Goal: Information Seeking & Learning: Learn about a topic

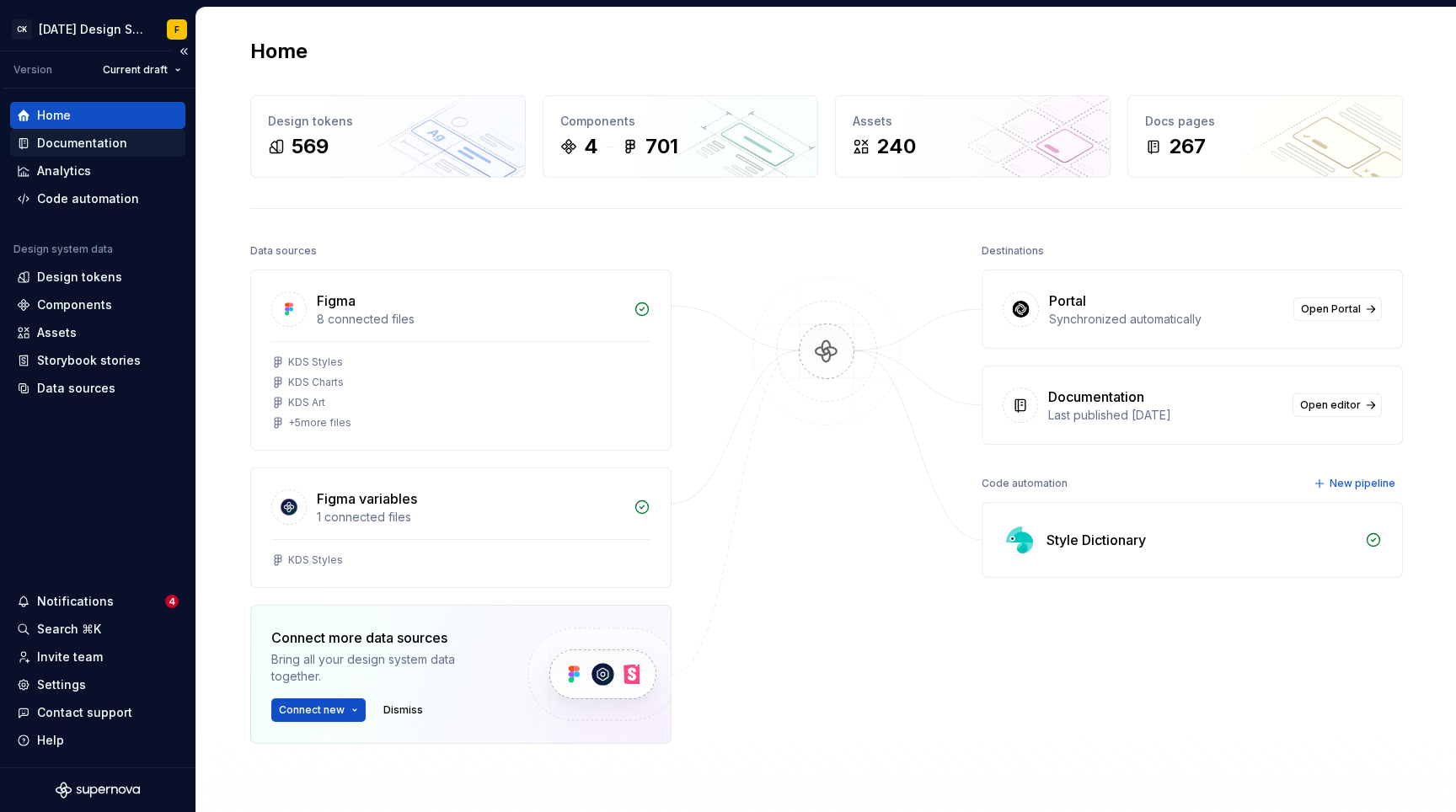
click at [83, 144] on div "Documentation" at bounding box center [82, 143] width 90 height 17
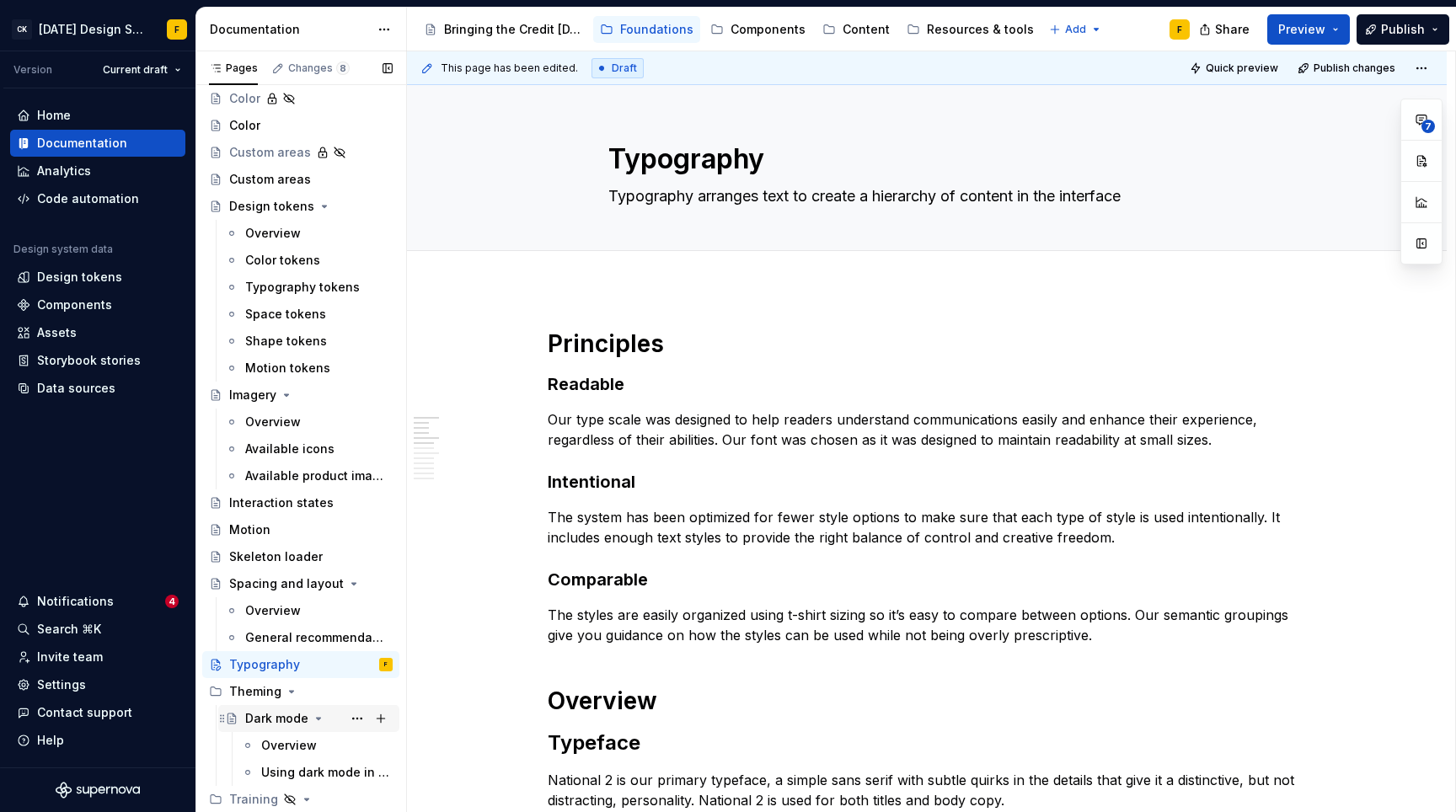
scroll to position [357, 0]
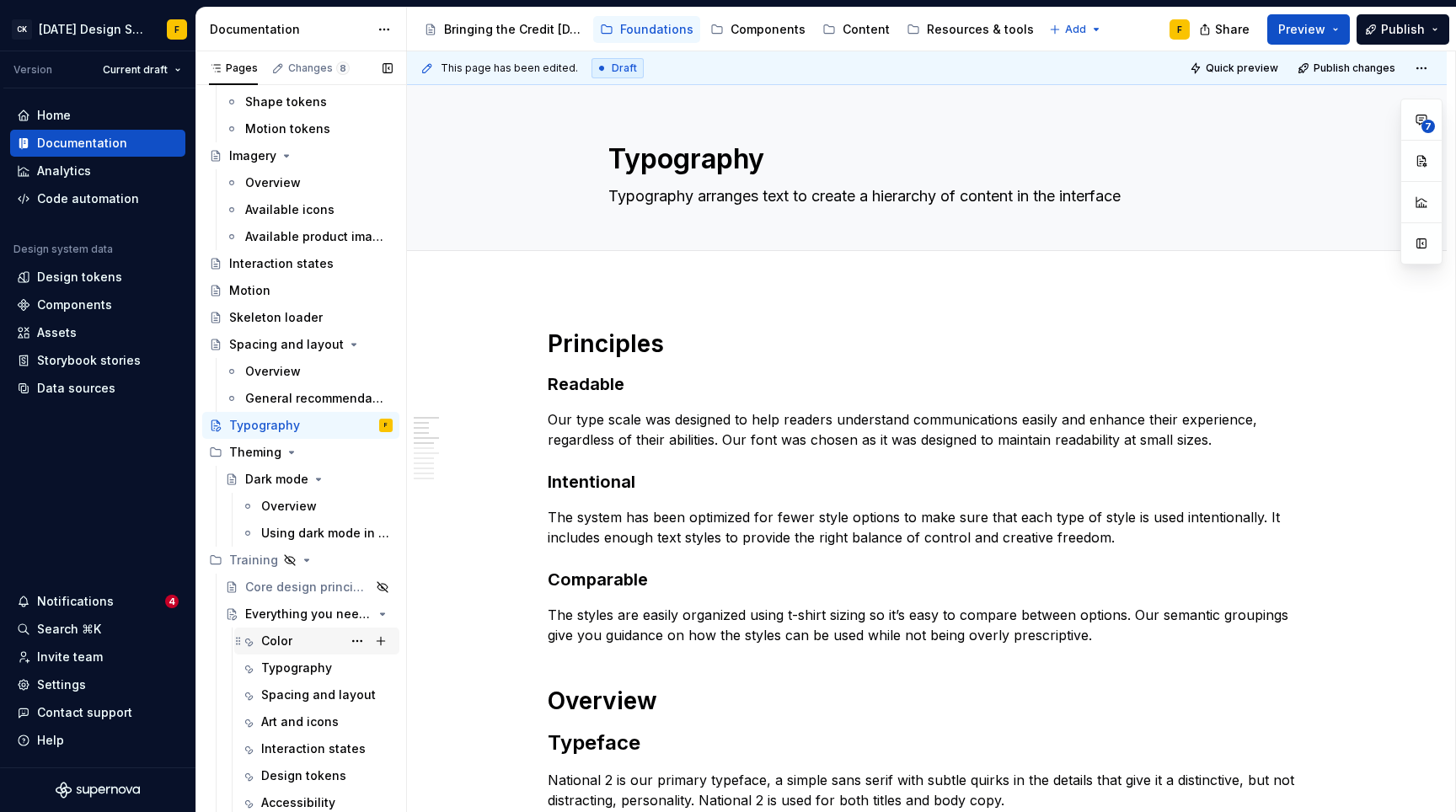
click at [286, 641] on div "Color" at bounding box center [277, 641] width 32 height 17
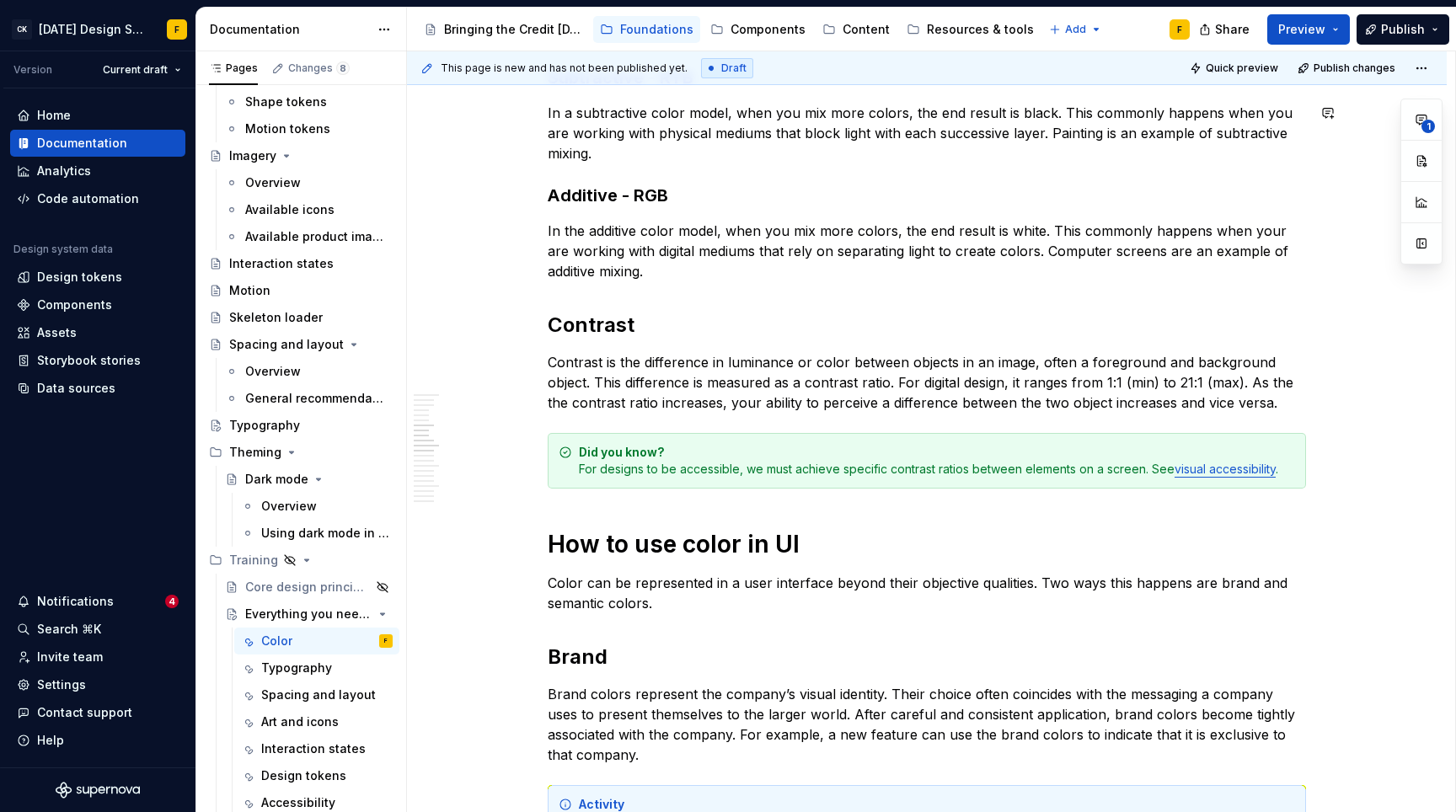
scroll to position [1072, 0]
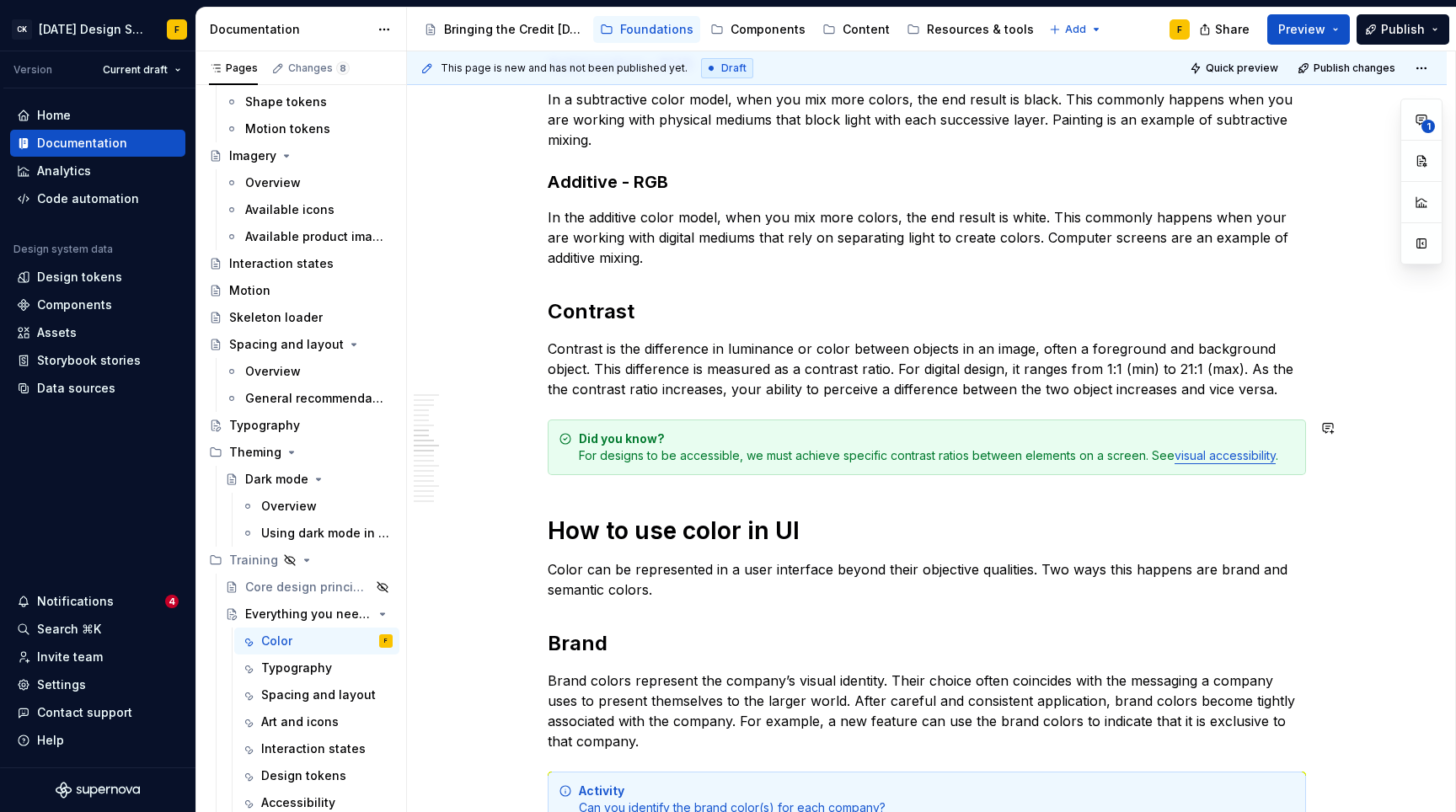
type textarea "*"
click at [1218, 457] on link "visual accessibility" at bounding box center [1225, 455] width 101 height 14
type input "Everything you need to know / Accessibility/ Visual requirements"
click at [1305, 422] on button "button" at bounding box center [1316, 423] width 23 height 23
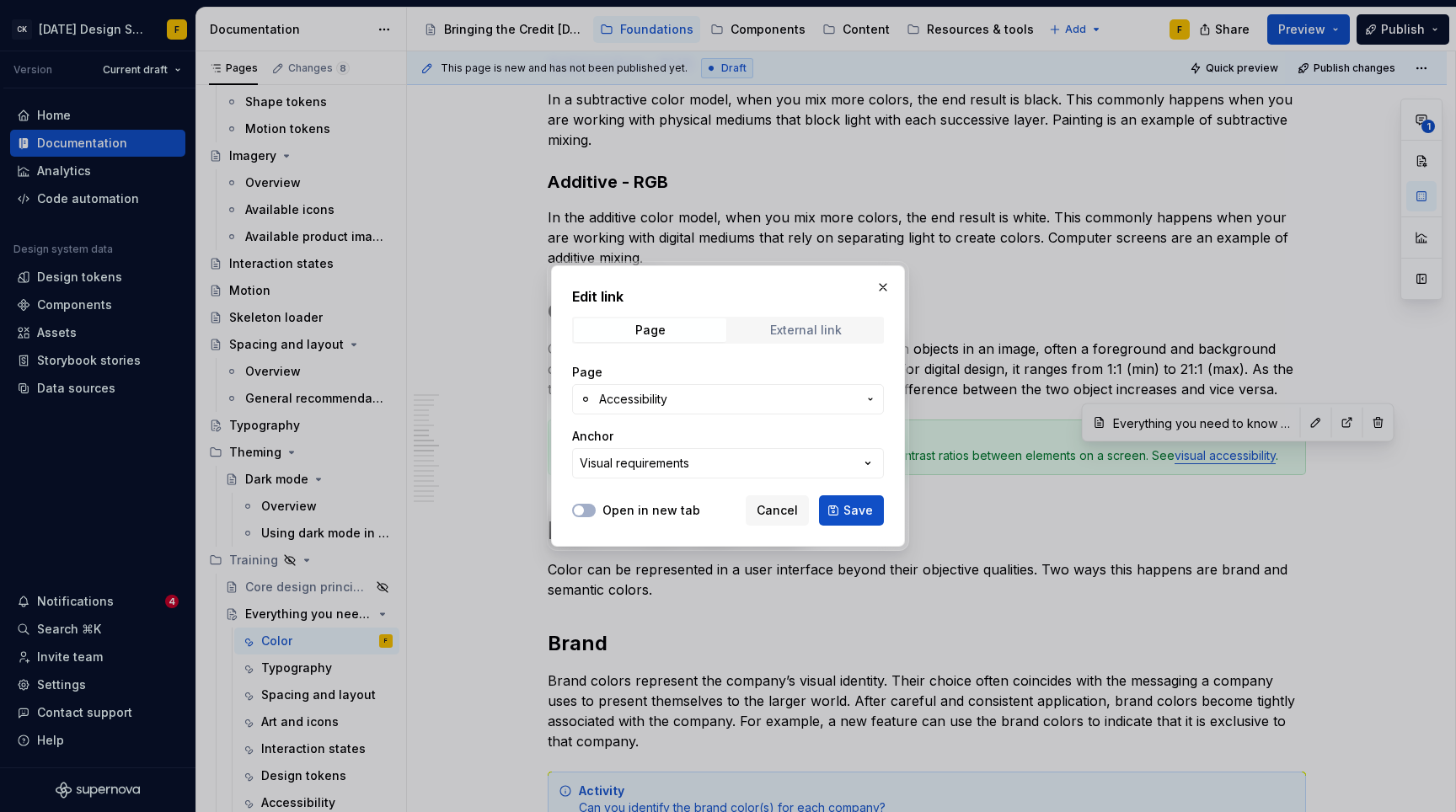
click at [810, 329] on div "External link" at bounding box center [805, 330] width 71 height 14
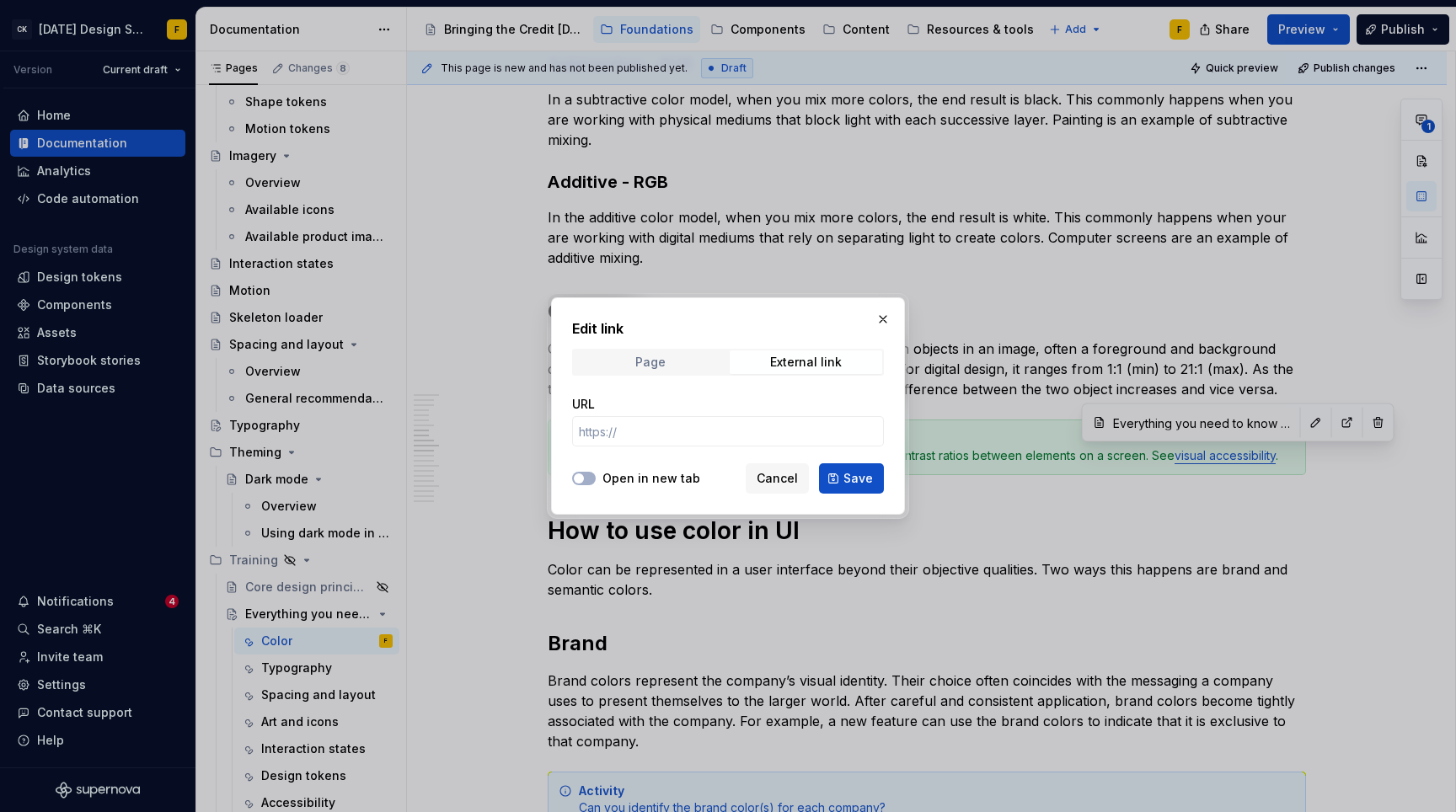
click at [677, 363] on span "Page" at bounding box center [650, 362] width 152 height 23
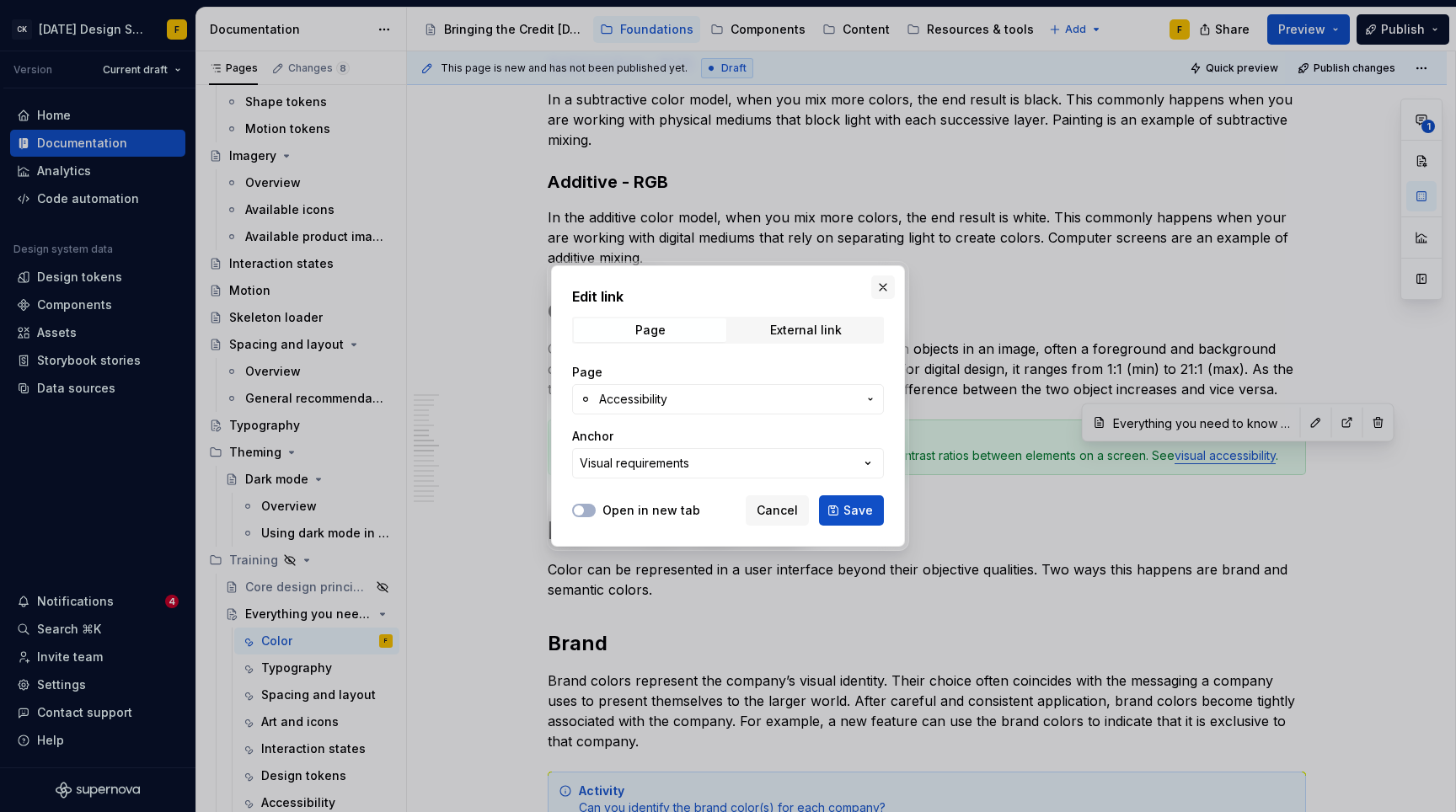
click at [886, 287] on button "button" at bounding box center [883, 287] width 23 height 23
type textarea "*"
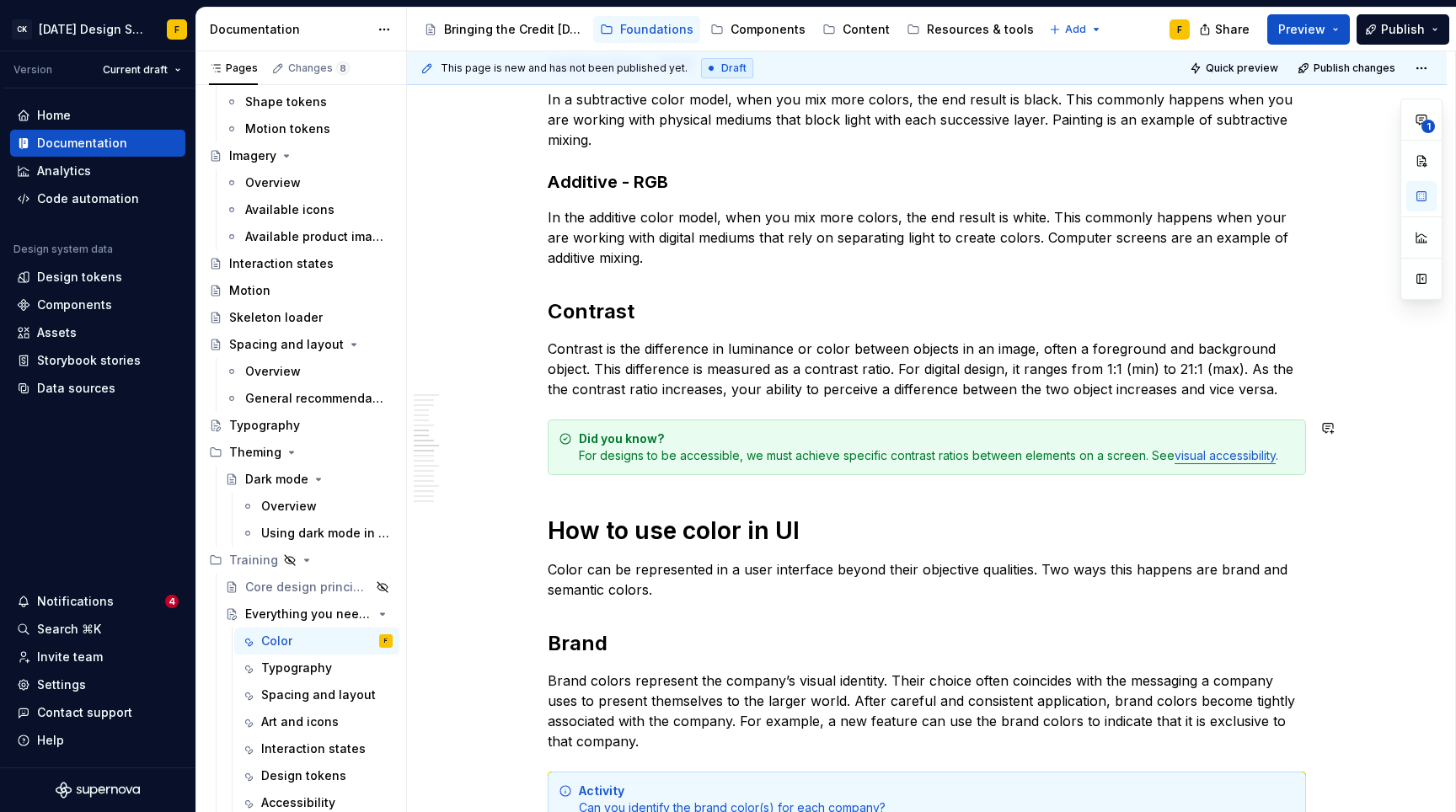
click at [986, 457] on div "Did you know? For designs to be accessible, we must achieve specific contrast r…" at bounding box center [937, 447] width 716 height 33
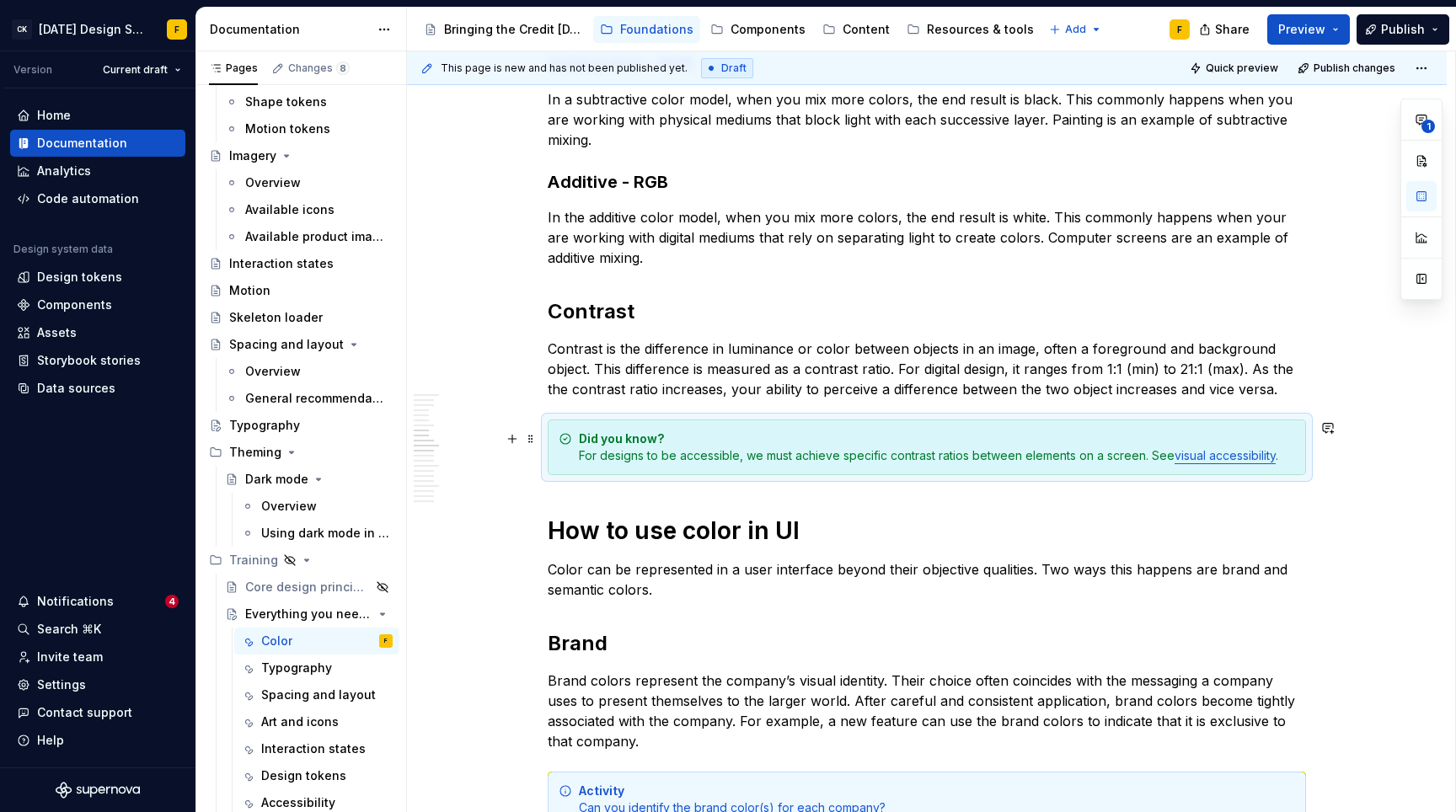
click at [986, 457] on div "Did you know? For designs to be accessible, we must achieve specific contrast r…" at bounding box center [937, 447] width 716 height 33
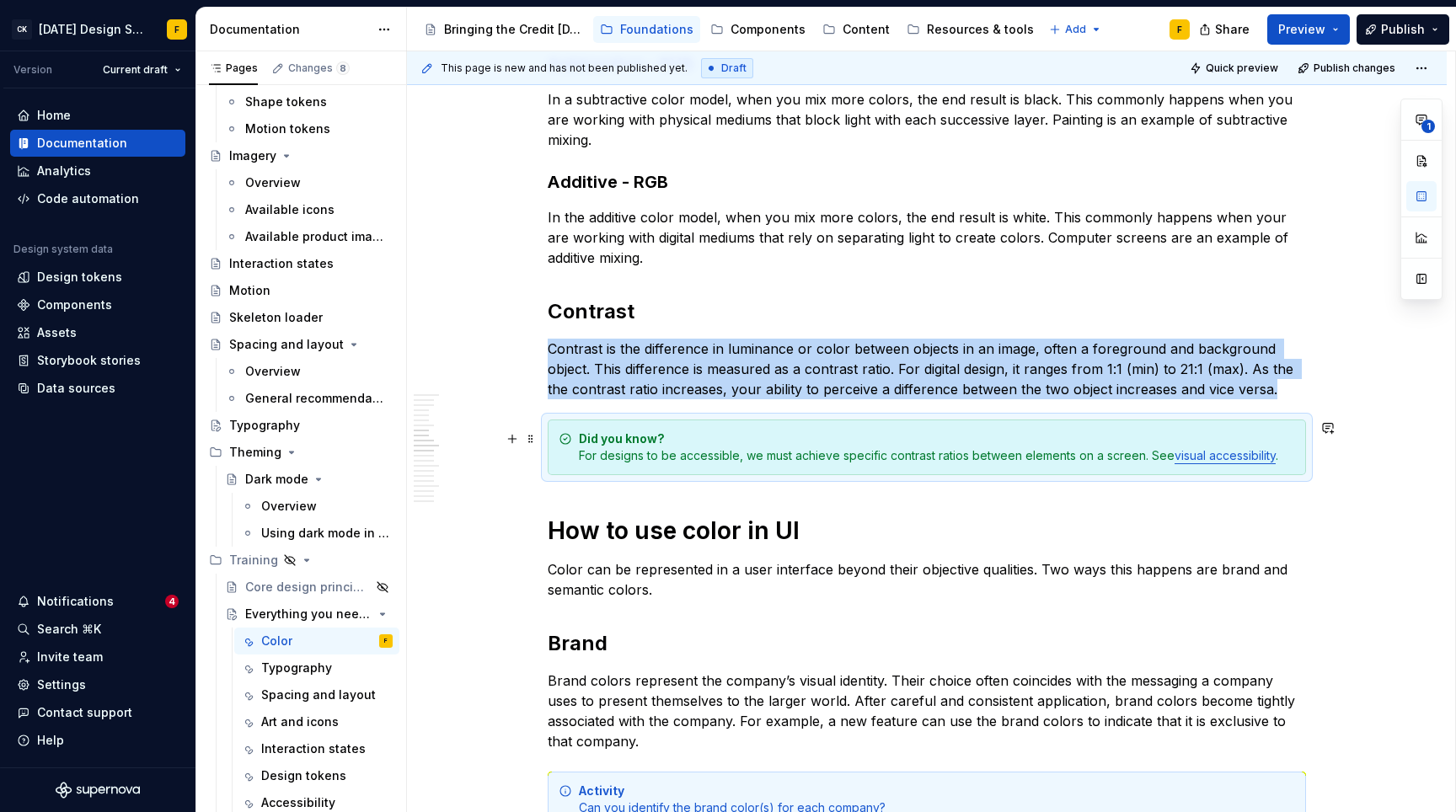
click at [1076, 452] on div "Did you know? For designs to be accessible, we must achieve specific contrast r…" at bounding box center [937, 447] width 716 height 33
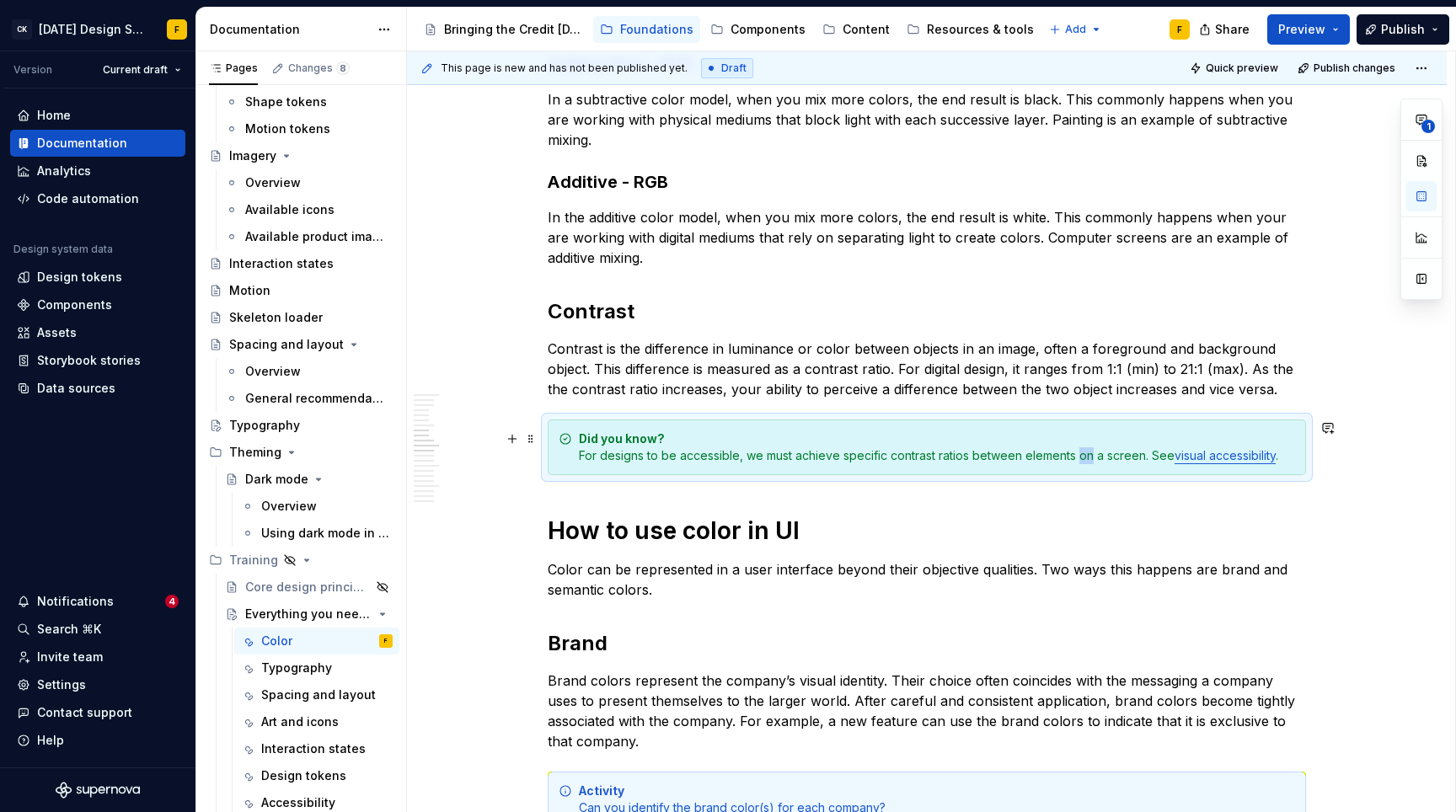
click at [1076, 452] on div "Did you know? For designs to be accessible, we must achieve specific contrast r…" at bounding box center [937, 447] width 716 height 33
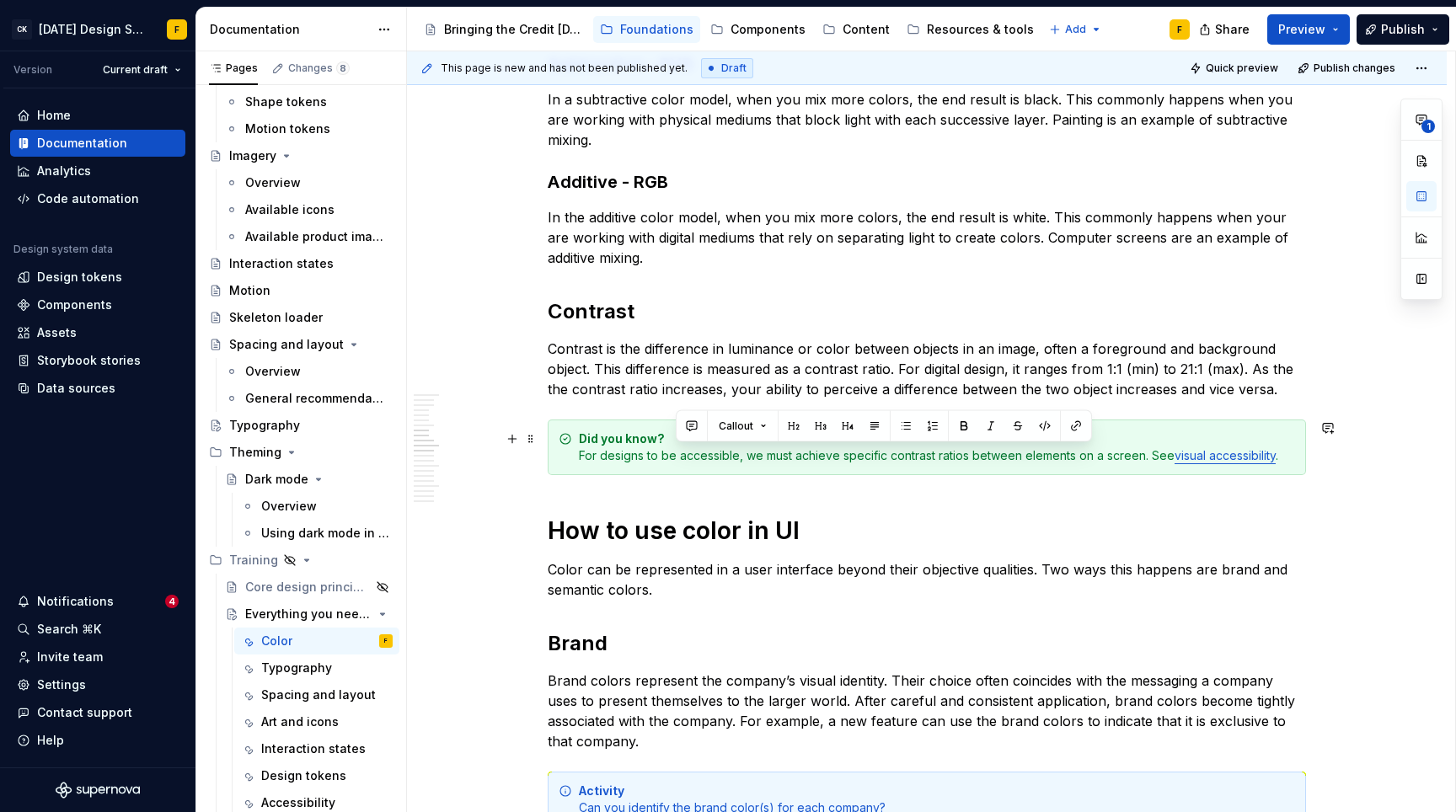
click at [1119, 452] on div "Did you know? For designs to be accessible, we must achieve specific contrast r…" at bounding box center [937, 447] width 716 height 33
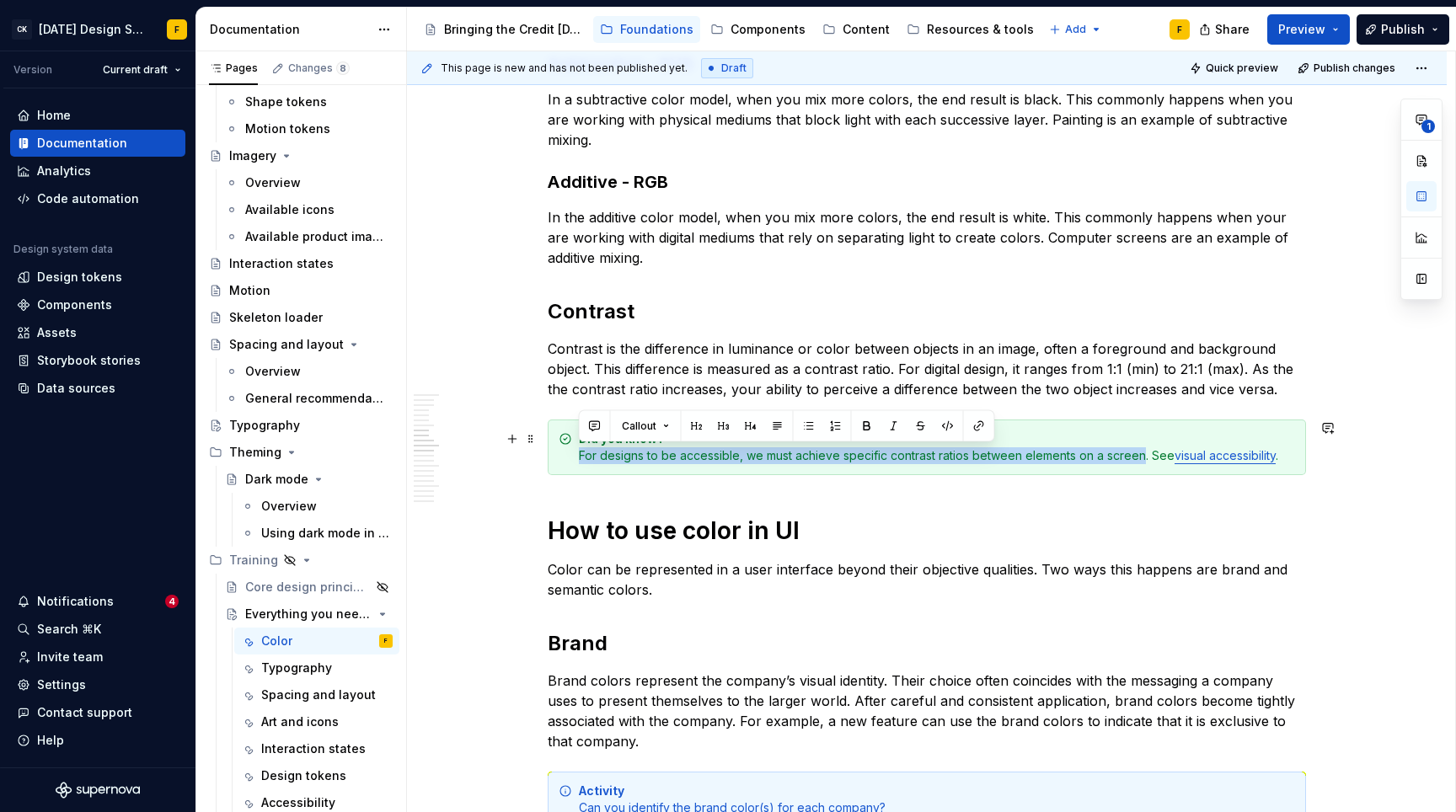
drag, startPoint x: 1140, startPoint y: 455, endPoint x: 576, endPoint y: 461, distance: 564.0
click at [576, 461] on div "Did you know? For designs to be accessible, we must achieve specific contrast r…" at bounding box center [927, 447] width 758 height 56
paste div
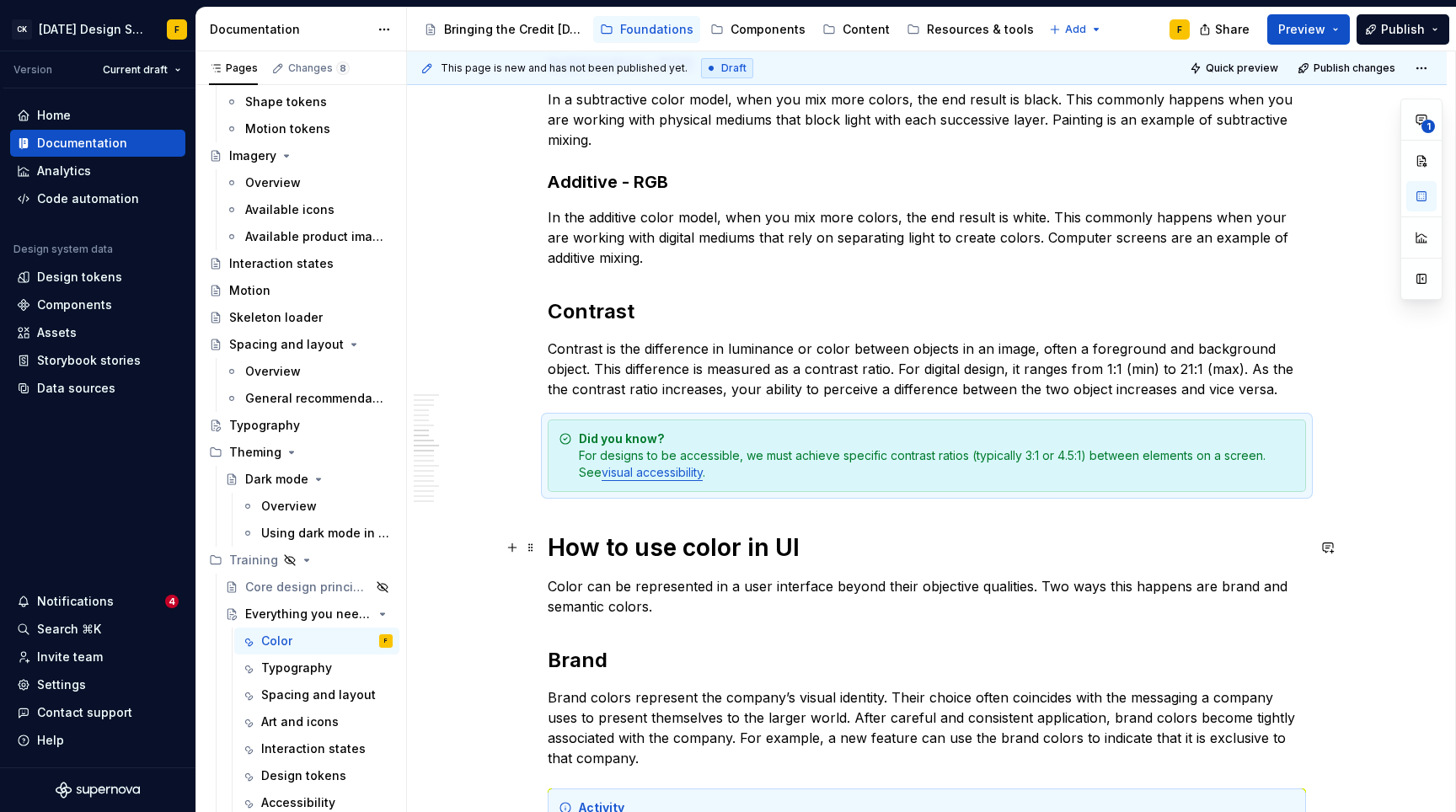
click at [1090, 561] on h1 "How to use color in UI" at bounding box center [927, 548] width 758 height 31
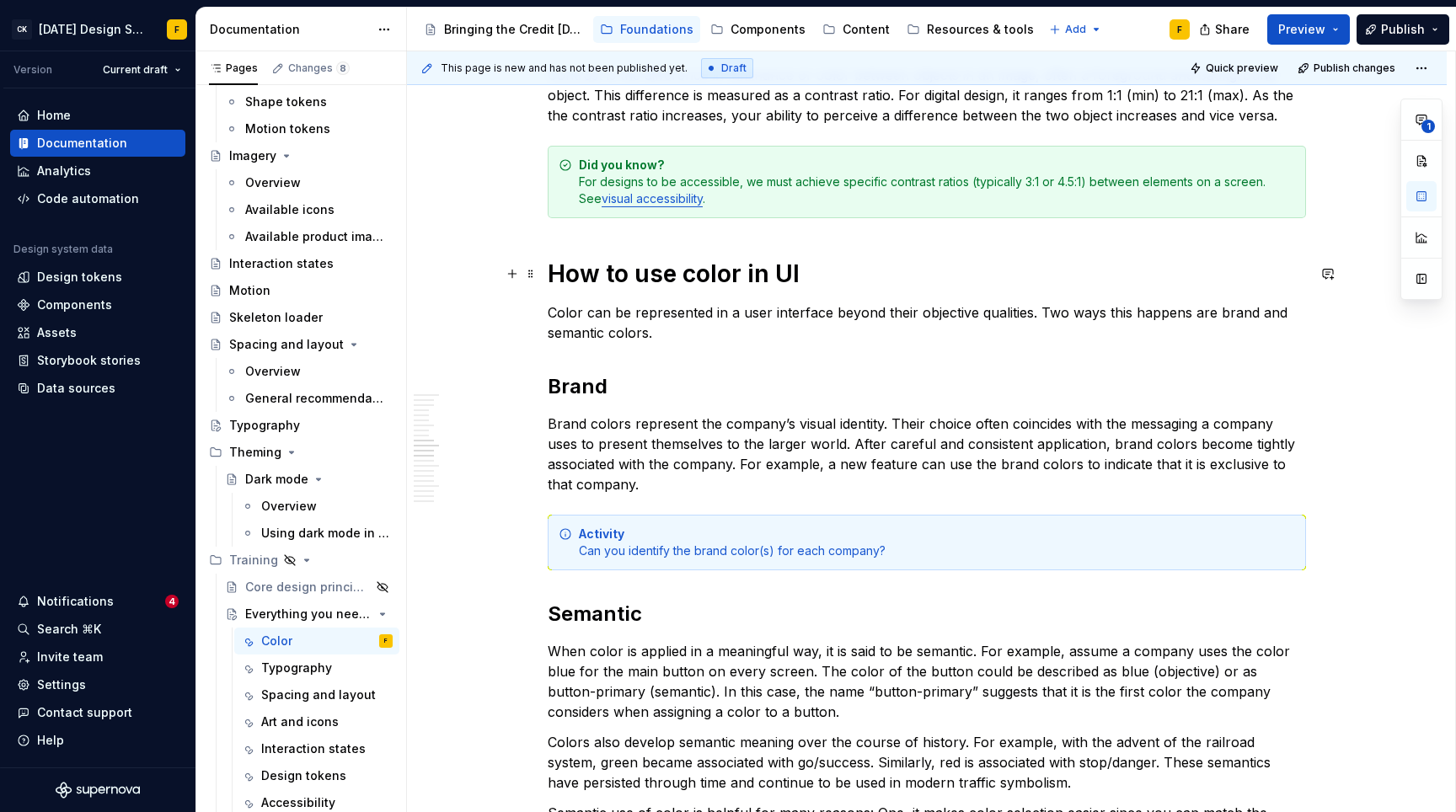
scroll to position [1582, 0]
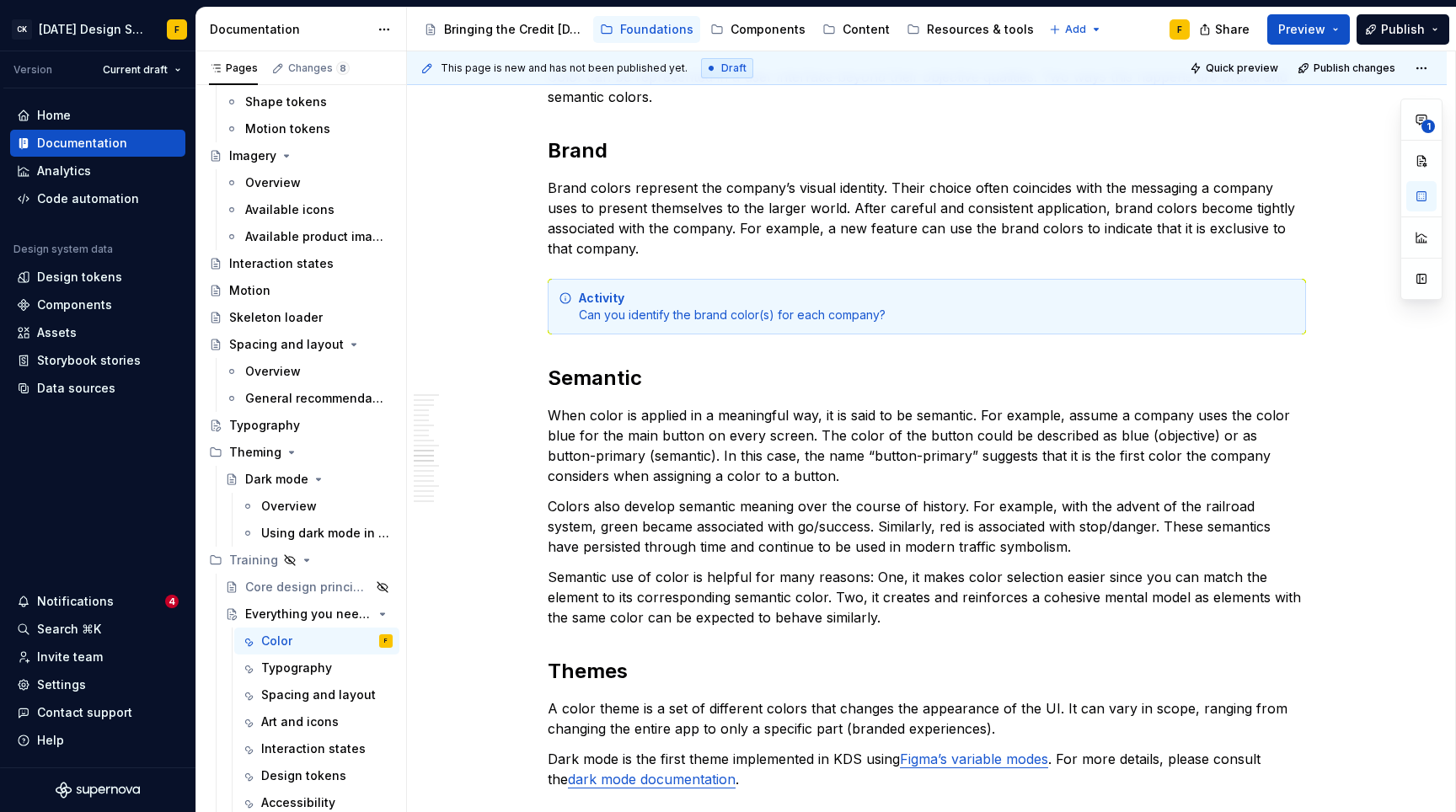
click at [746, 311] on div "Activity Can you identify the brand color(s) for each company?" at bounding box center [937, 306] width 716 height 33
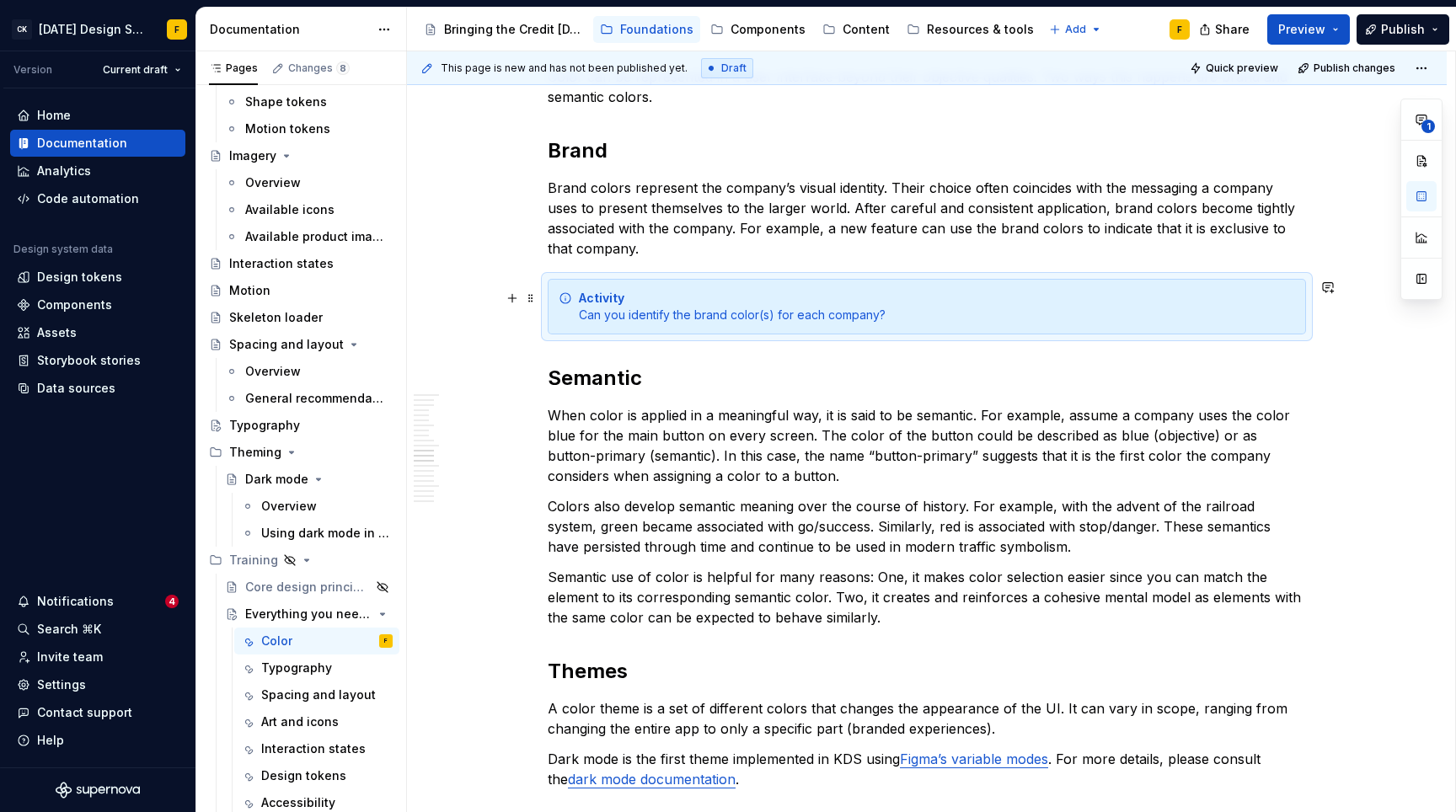
click at [746, 311] on div "Activity Can you identify the brand color(s) for each company?" at bounding box center [937, 306] width 716 height 33
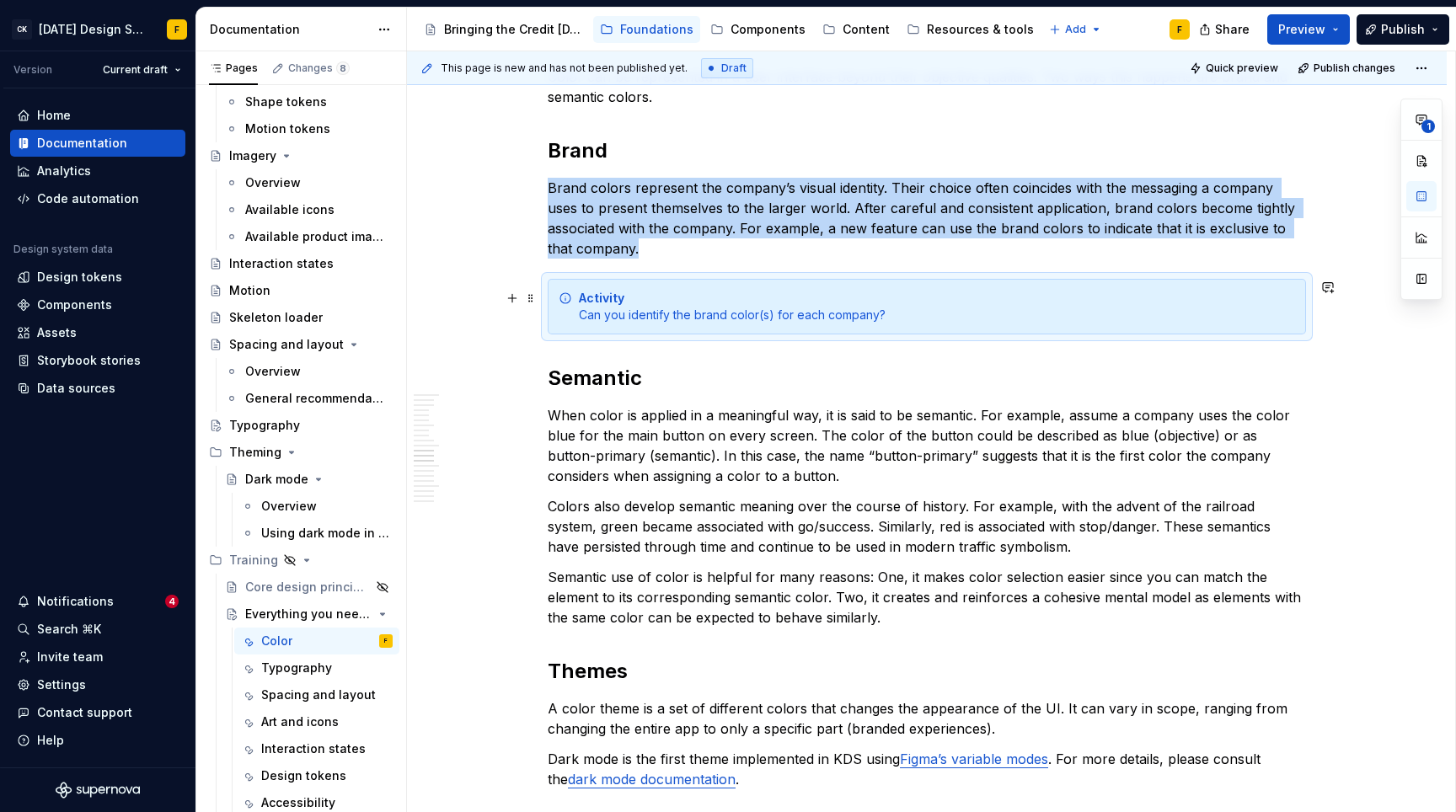
click at [781, 312] on div "Activity Can you identify the brand color(s) for each company?" at bounding box center [937, 306] width 716 height 33
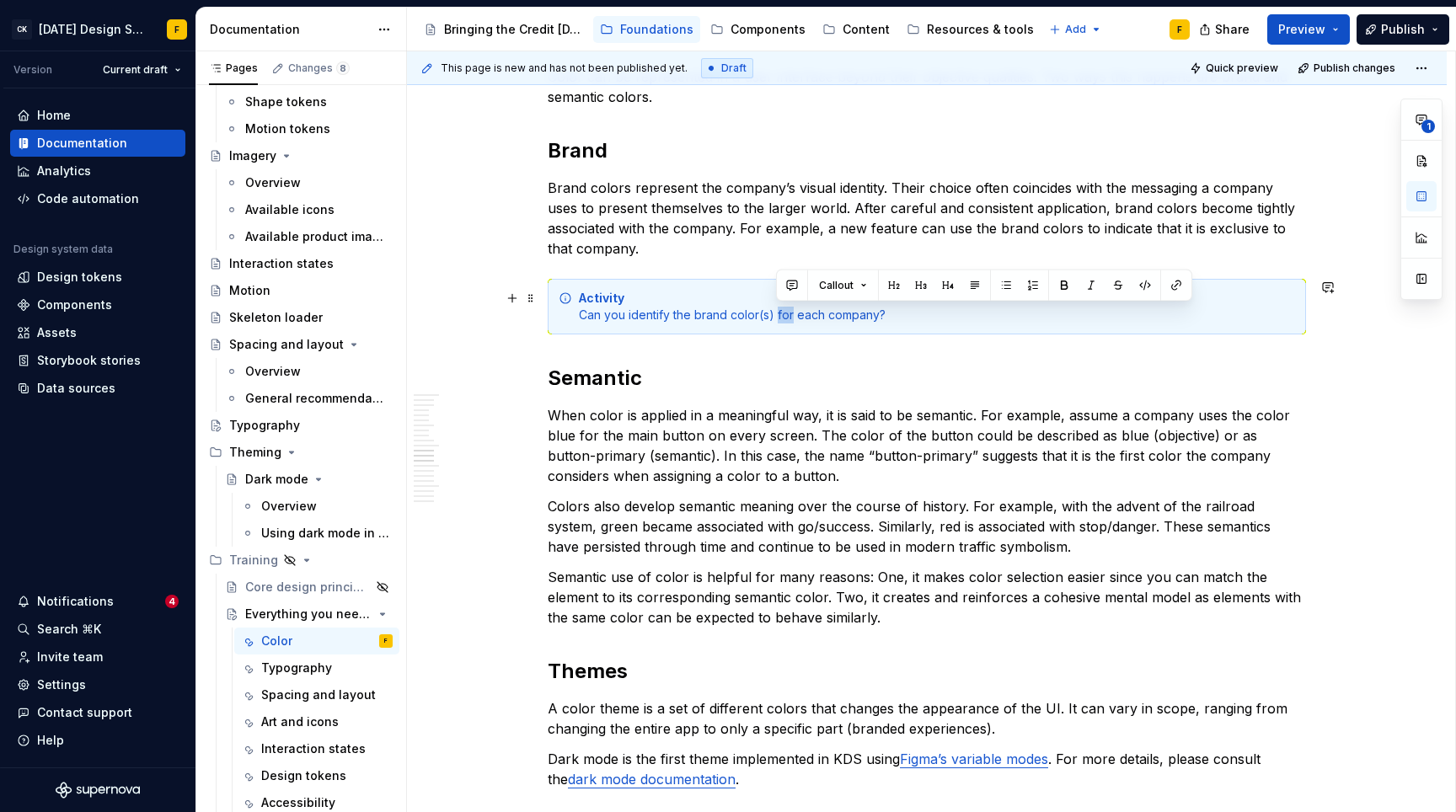
click at [781, 312] on div "Activity Can you identify the brand color(s) for each company?" at bounding box center [937, 306] width 716 height 33
click at [843, 312] on div "Activity Can you identify the brand color(s) for each company?" at bounding box center [937, 306] width 716 height 33
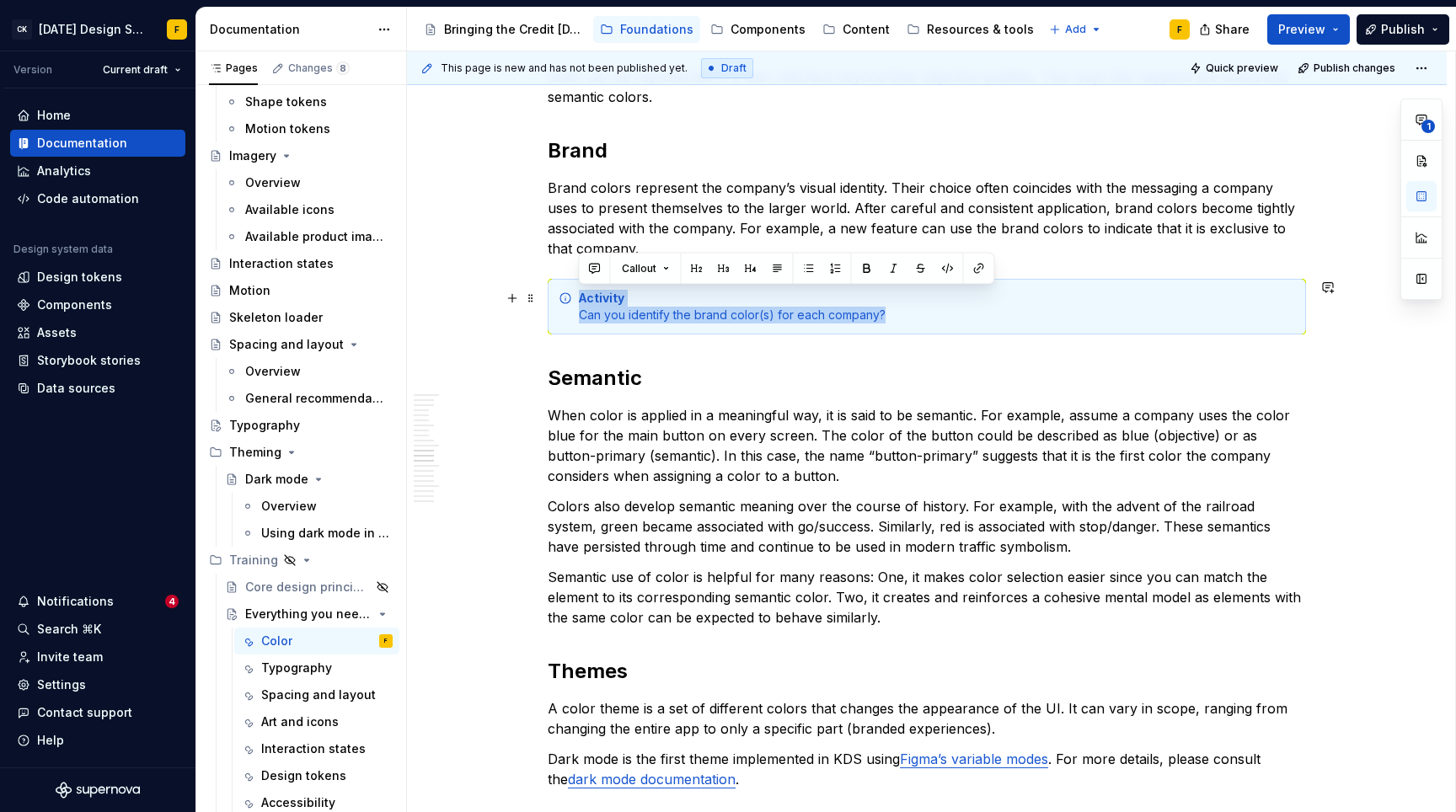
click at [843, 312] on div "Activity Can you identify the brand color(s) for each company?" at bounding box center [937, 306] width 716 height 33
drag, startPoint x: 910, startPoint y: 316, endPoint x: 567, endPoint y: 316, distance: 343.0
click at [567, 316] on div "Activity Can you identify the brand color(s) for each company?" at bounding box center [927, 306] width 758 height 56
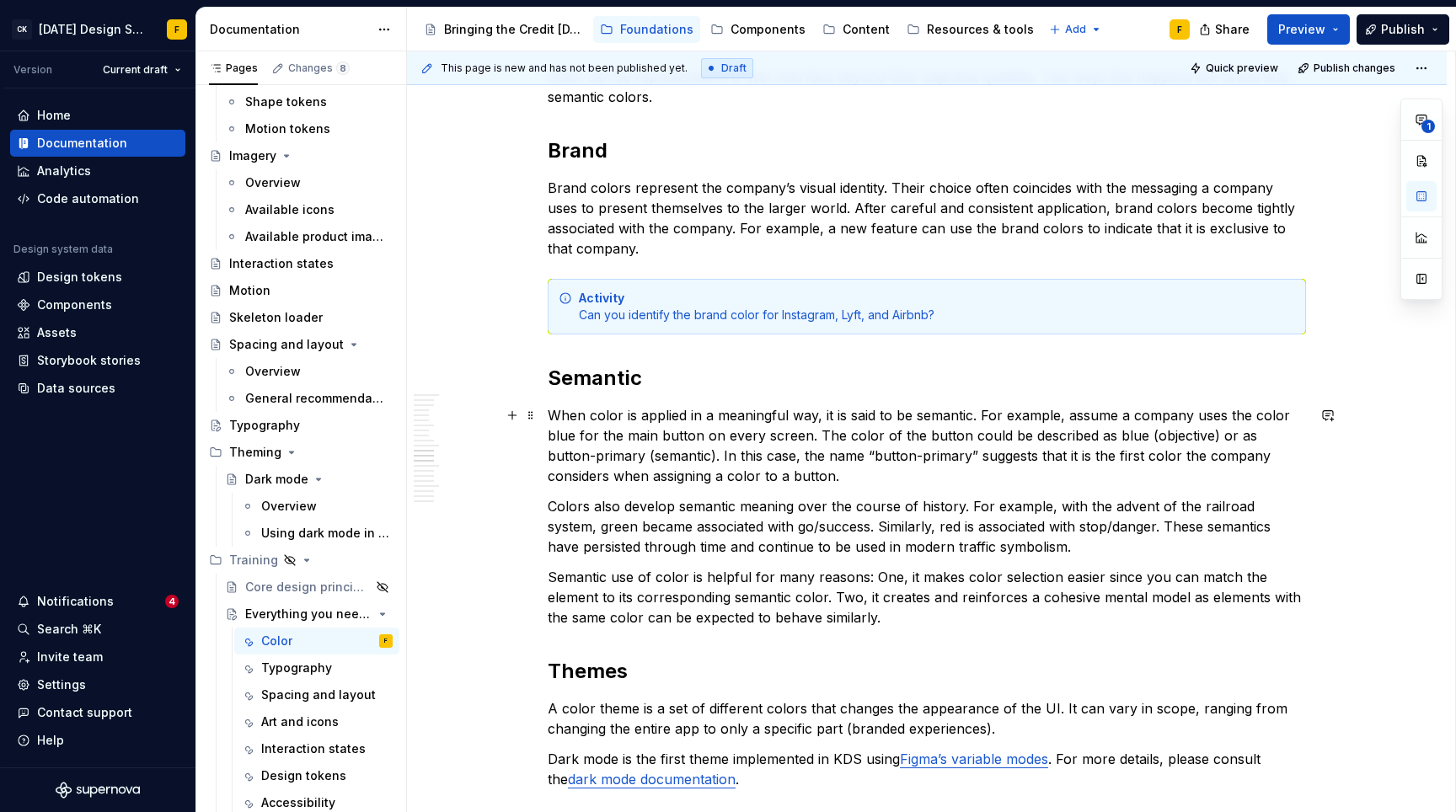
click at [1001, 419] on p "When color is applied in a meaningful way, it is said to be semantic. For examp…" at bounding box center [927, 446] width 758 height 81
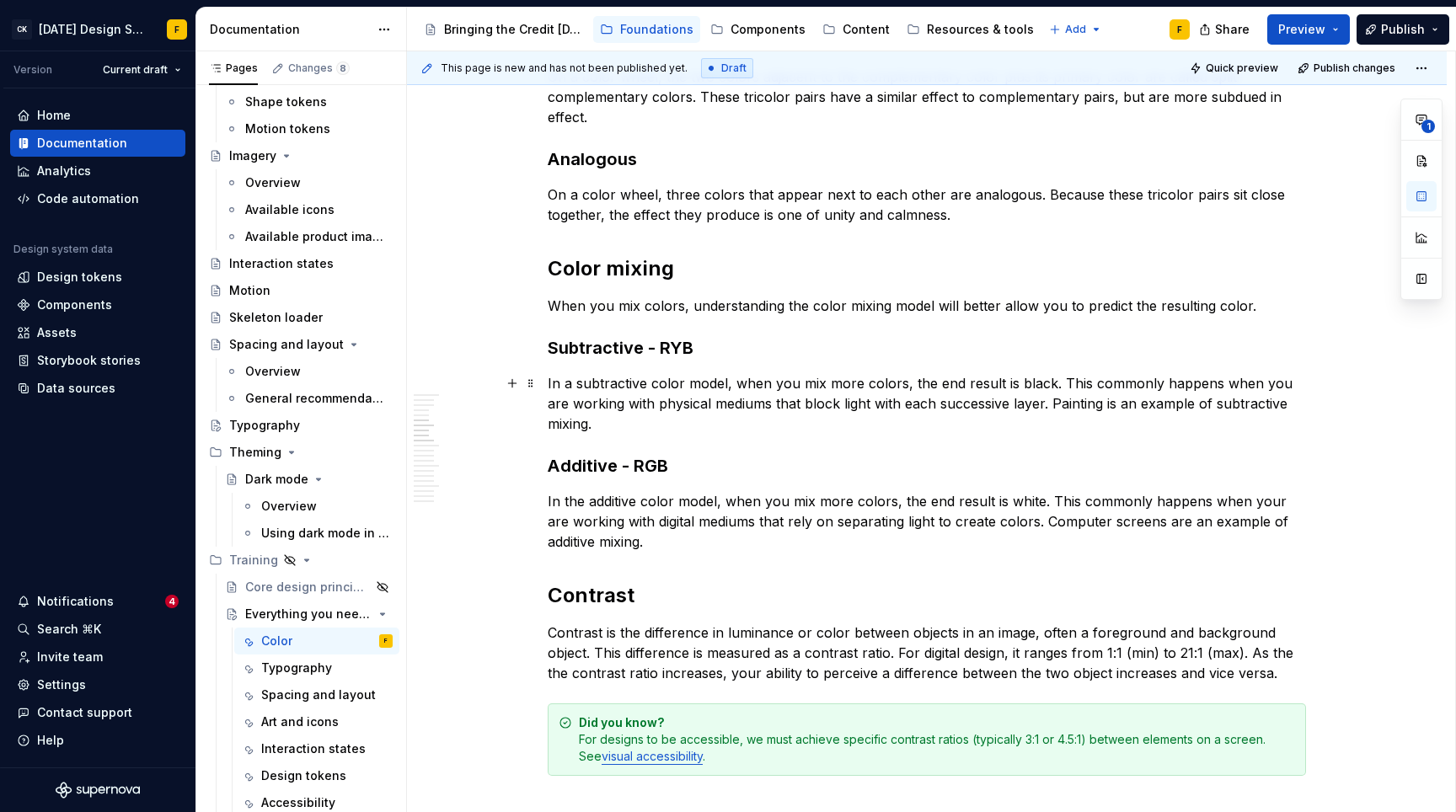
scroll to position [0, 0]
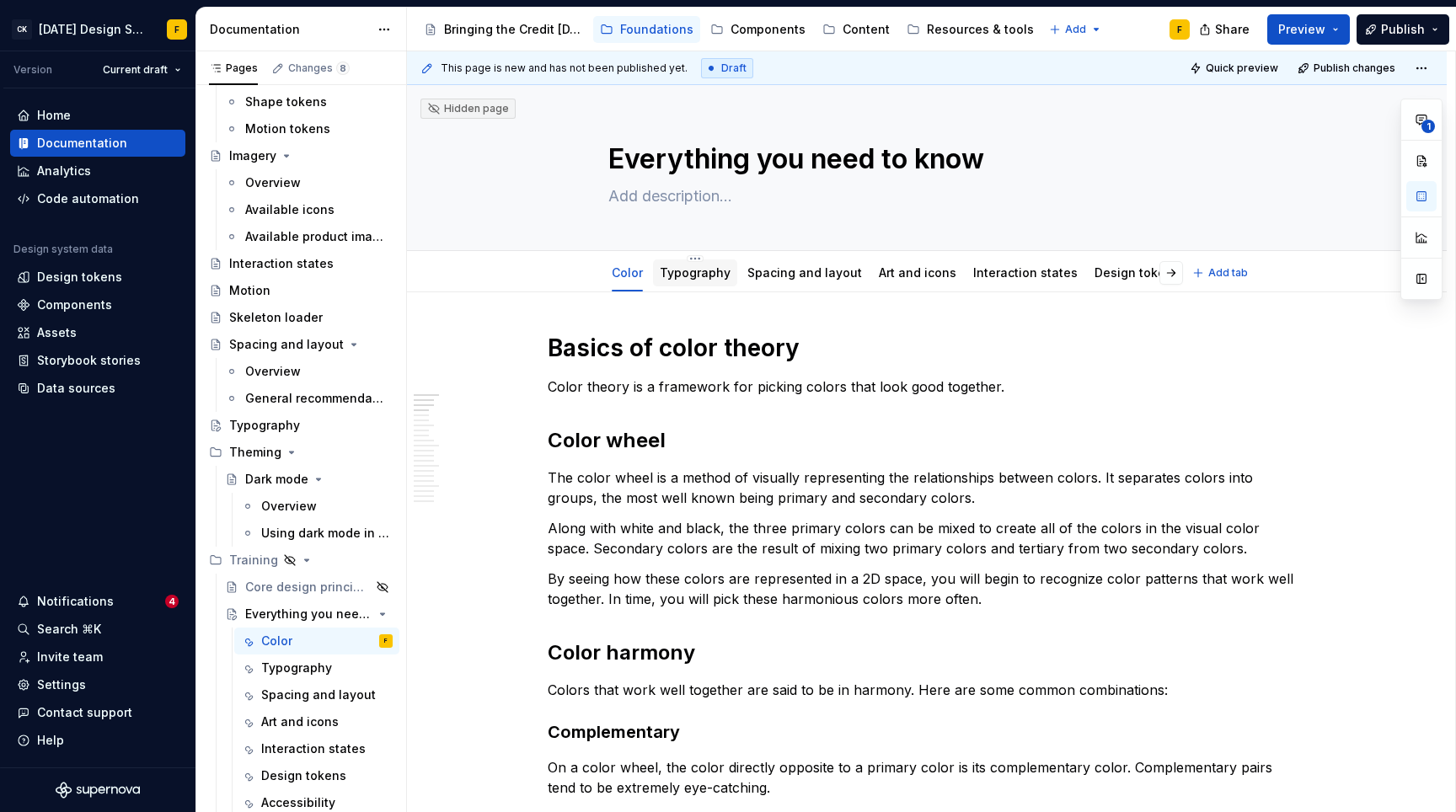
click at [692, 278] on link "Typography" at bounding box center [695, 272] width 71 height 14
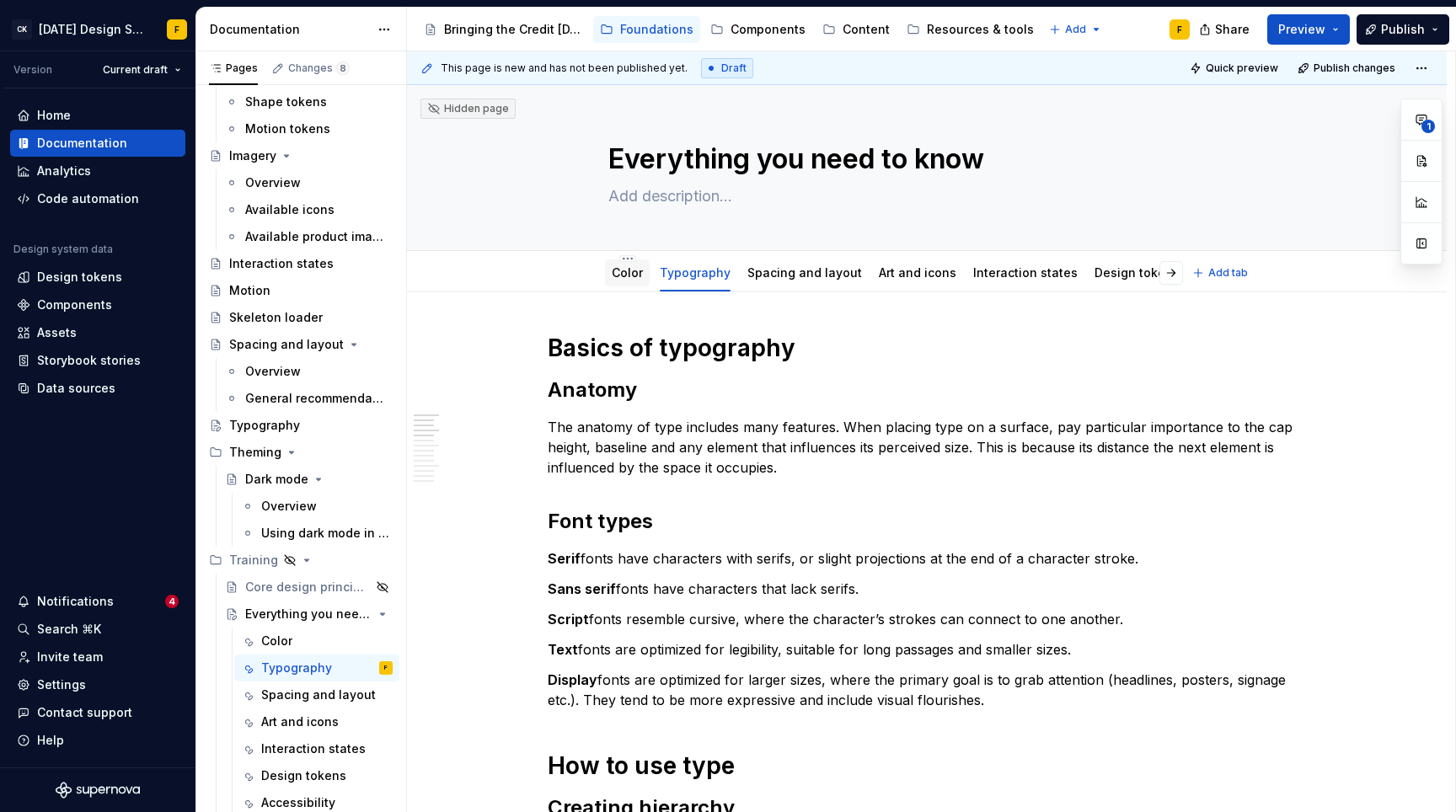
click at [620, 277] on link "Color" at bounding box center [627, 272] width 32 height 14
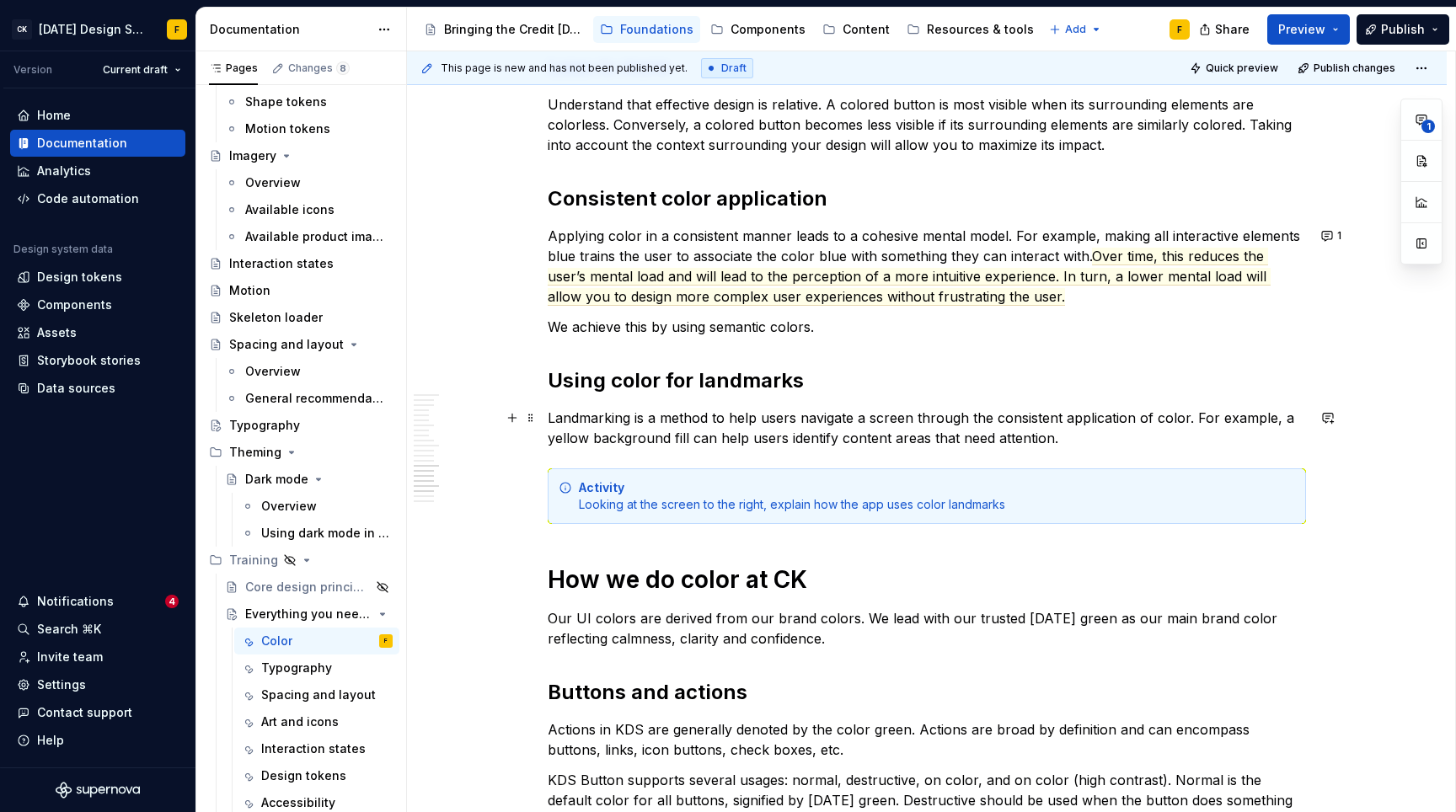
scroll to position [2359, 0]
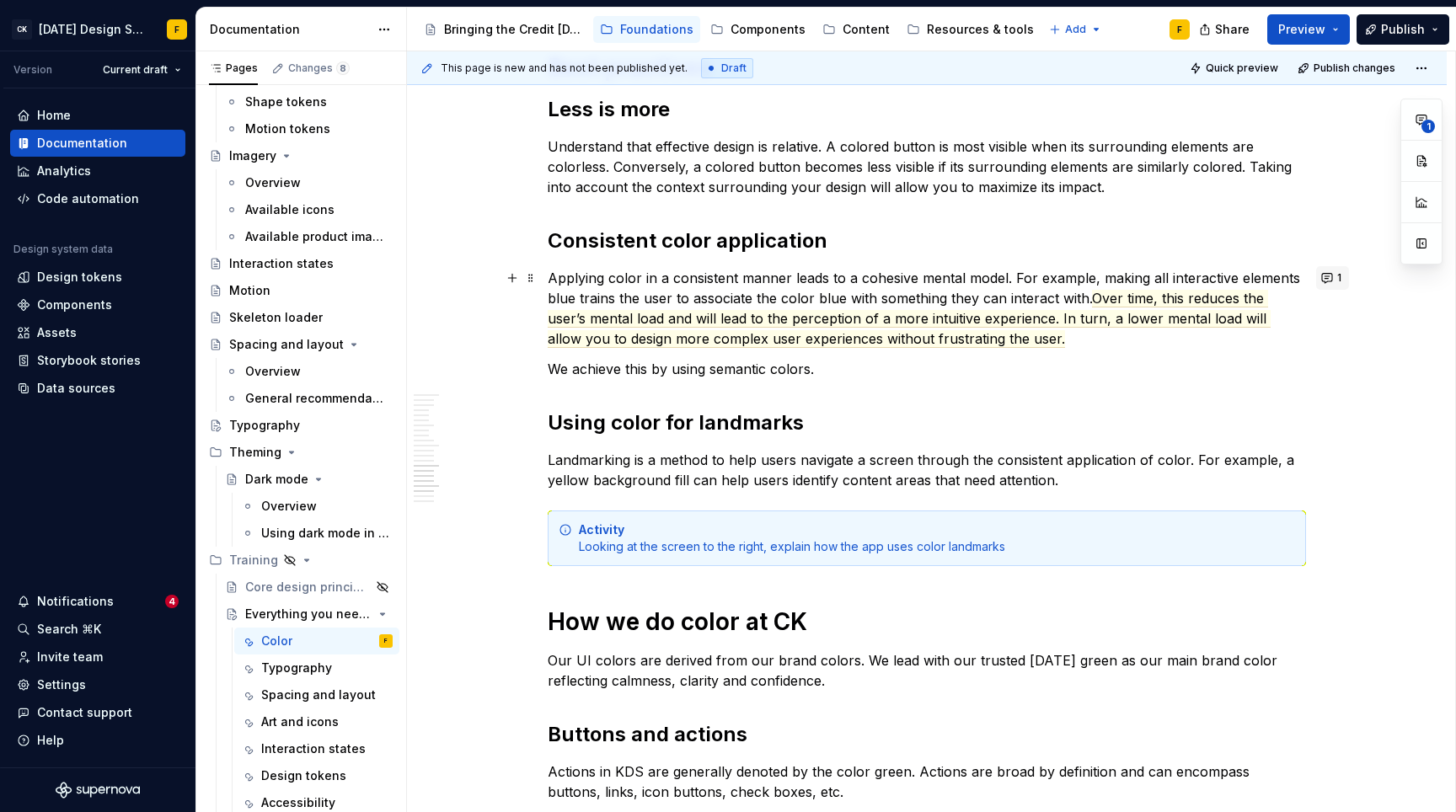
click at [1326, 278] on button "1" at bounding box center [1332, 278] width 32 height 23
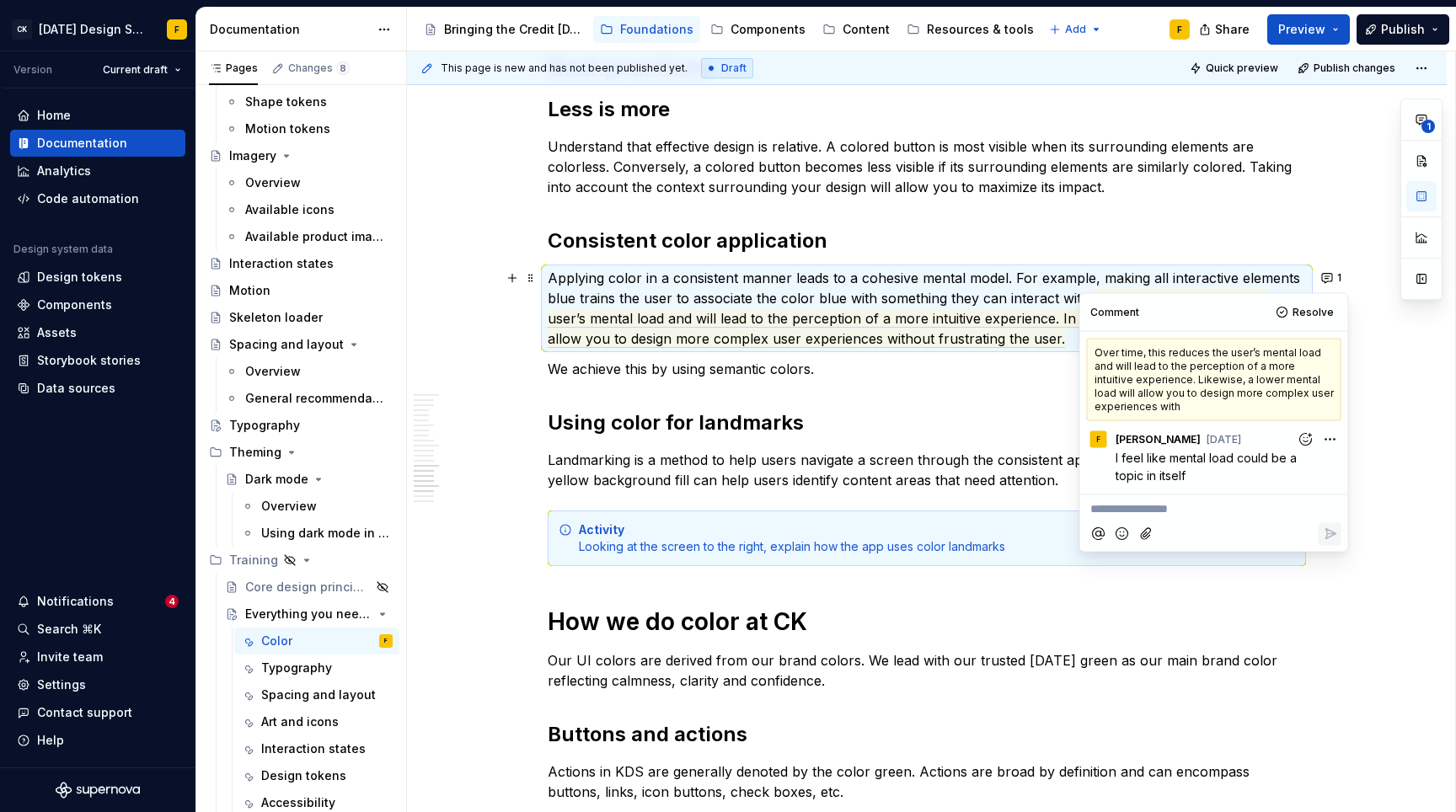
click at [997, 281] on p "Applying color in a consistent manner leads to a cohesive mental model. For exa…" at bounding box center [927, 308] width 758 height 81
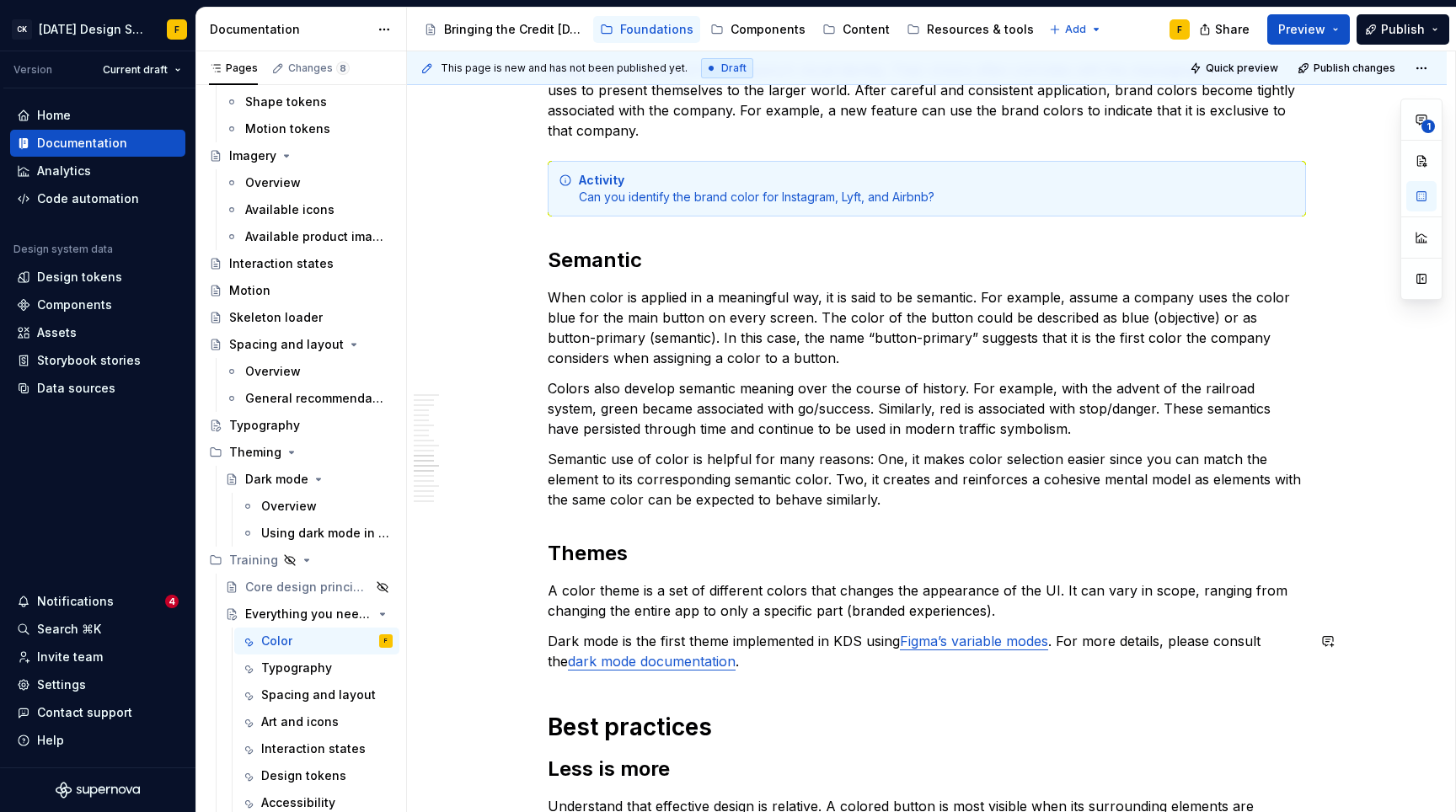
scroll to position [1691, 0]
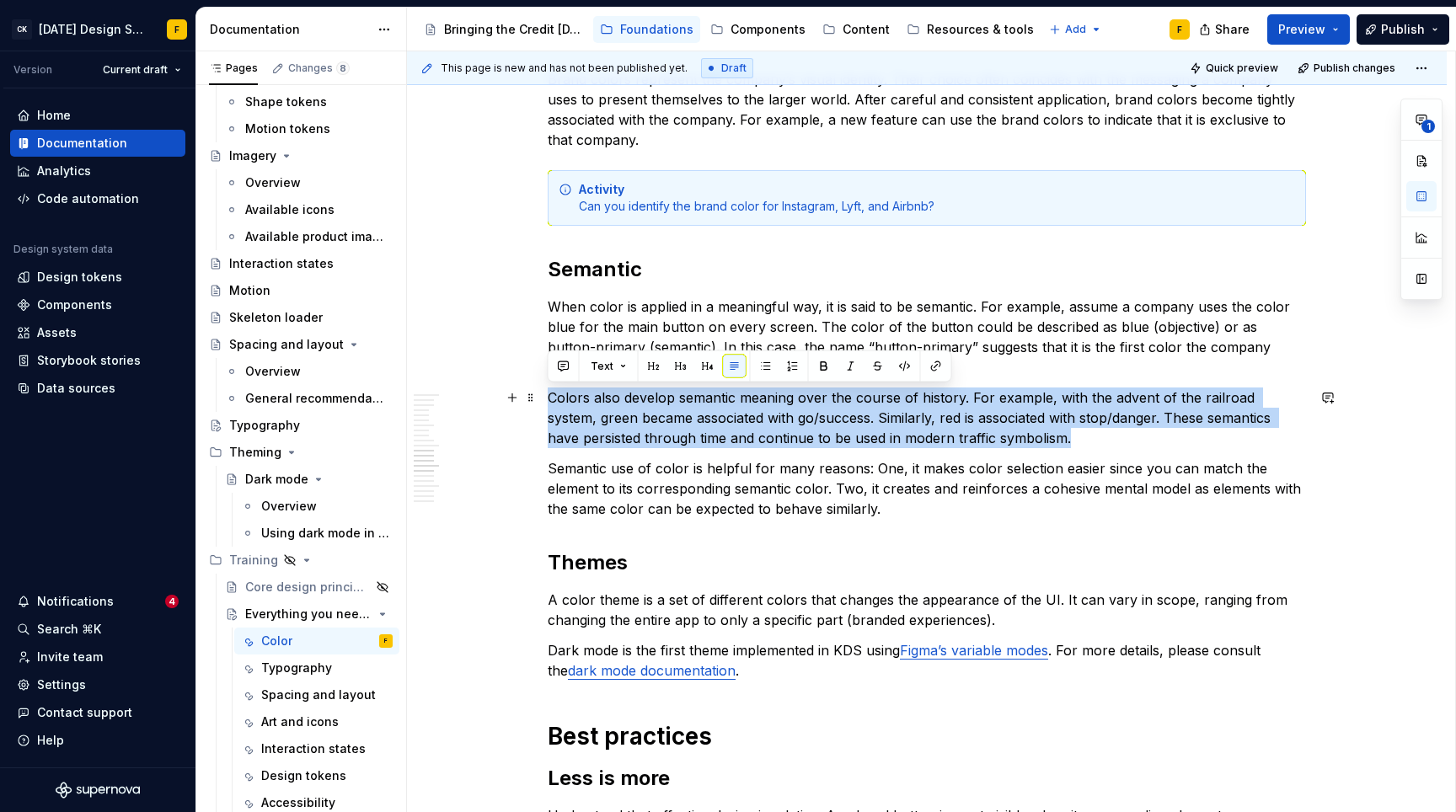
drag, startPoint x: 1036, startPoint y: 438, endPoint x: 548, endPoint y: 396, distance: 489.8
click at [548, 396] on p "Colors also develop semantic meaning over the course of history. For example, w…" at bounding box center [927, 417] width 758 height 60
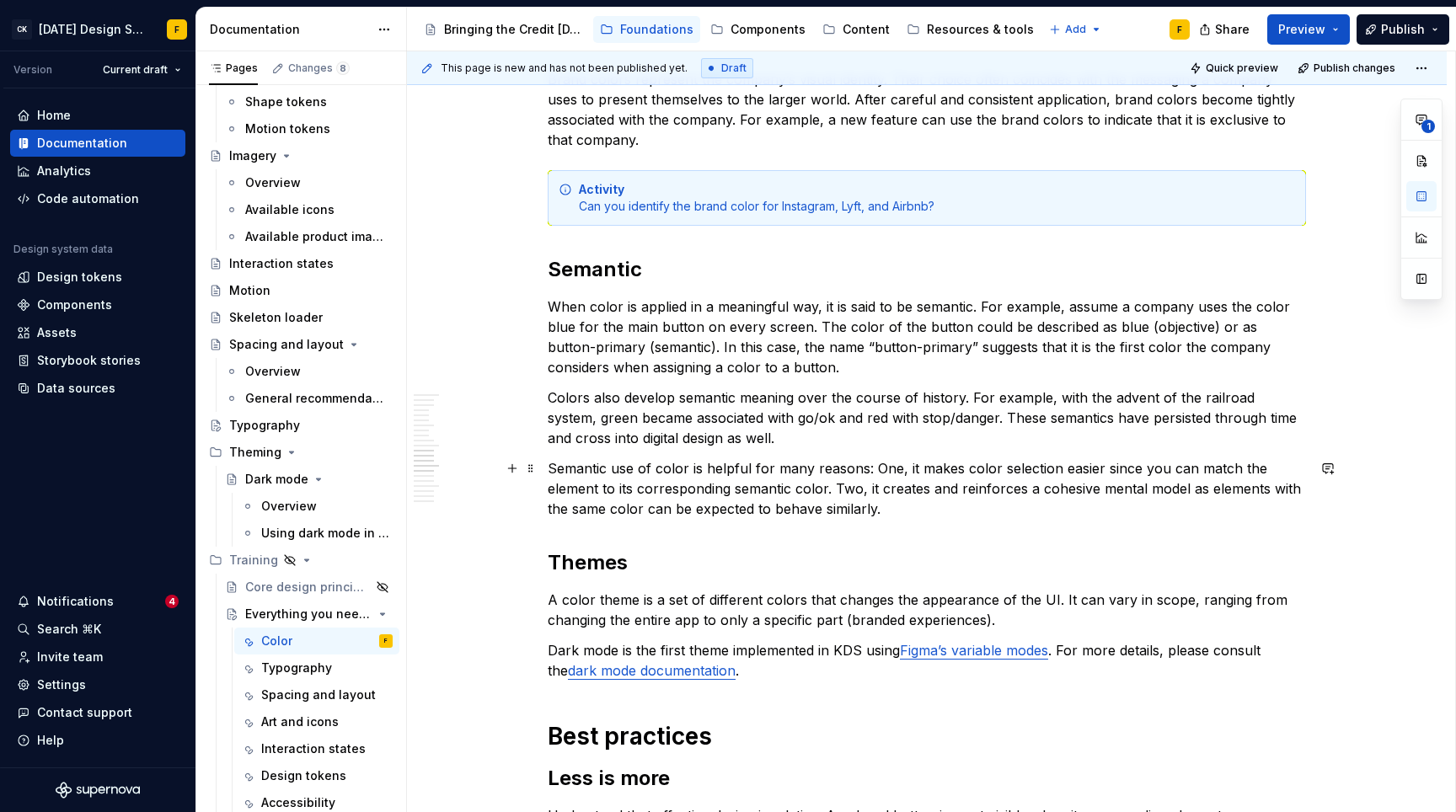
click at [792, 471] on p "Semantic use of color is helpful for many reasons: One, it makes color selectio…" at bounding box center [927, 488] width 758 height 60
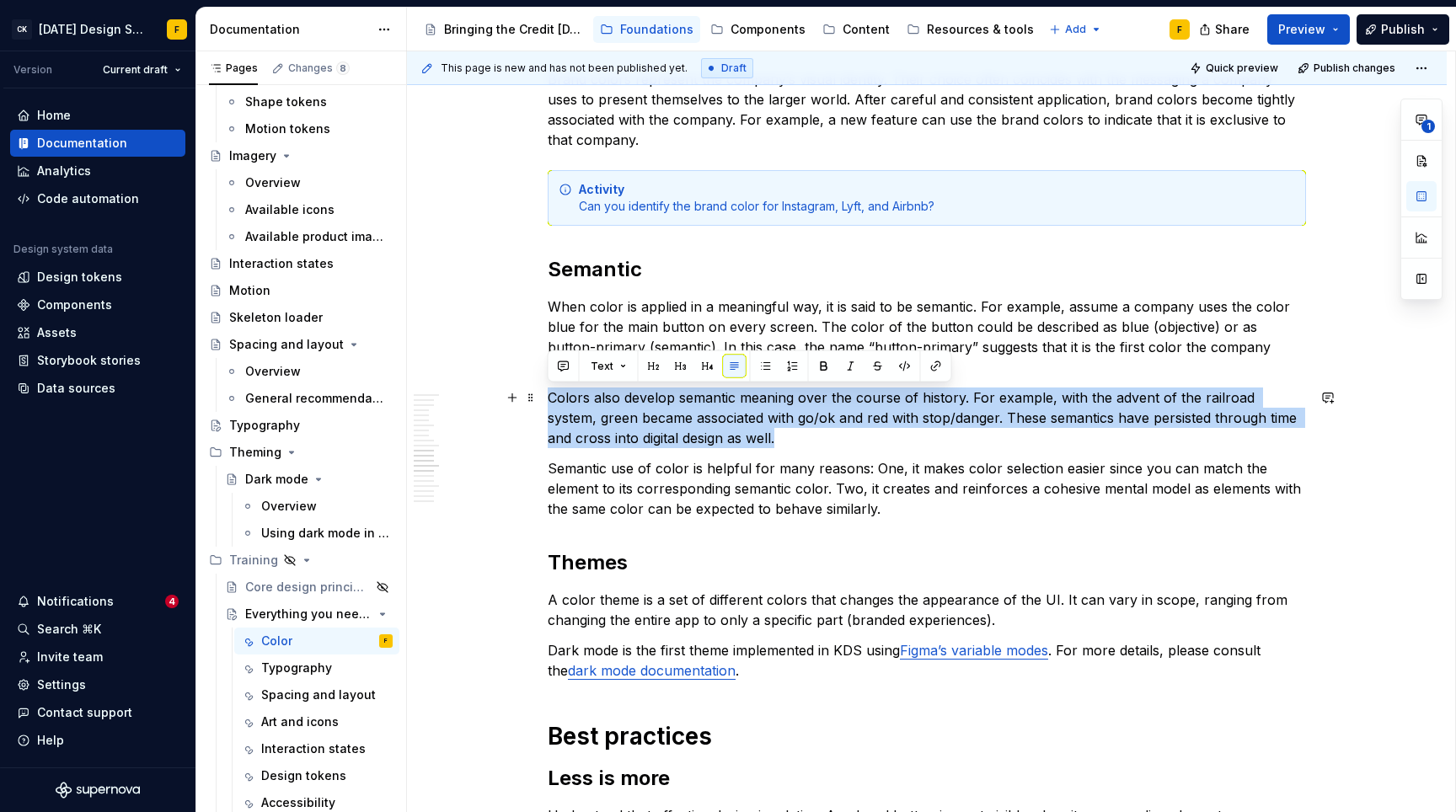
drag, startPoint x: 760, startPoint y: 436, endPoint x: 542, endPoint y: 393, distance: 222.2
click at [542, 393] on div "Basics of color theory Color theory is a framework for picking colors that look…" at bounding box center [926, 400] width 1039 height 3598
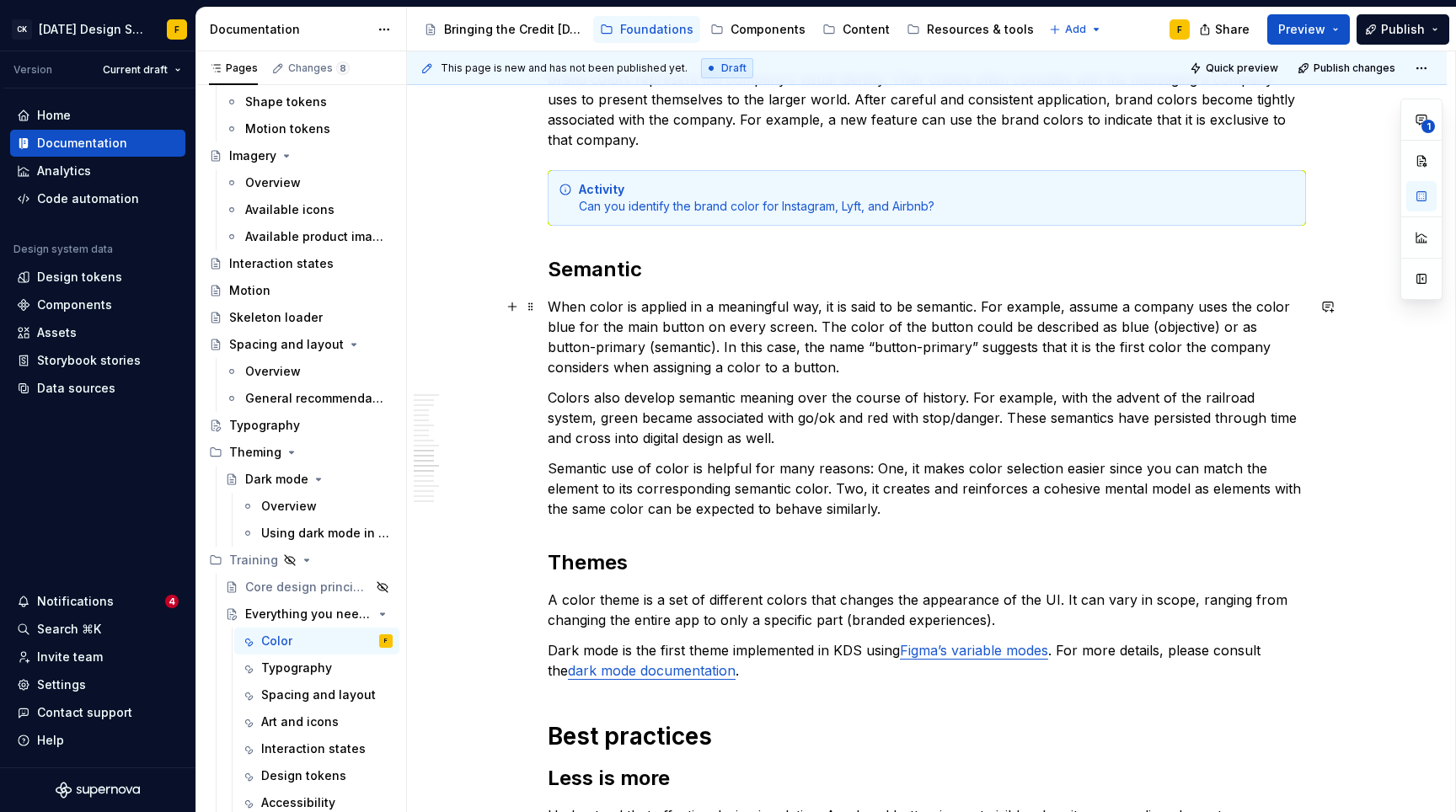
click at [838, 358] on p "When color is applied in a meaningful way, it is said to be semantic. For examp…" at bounding box center [927, 337] width 758 height 81
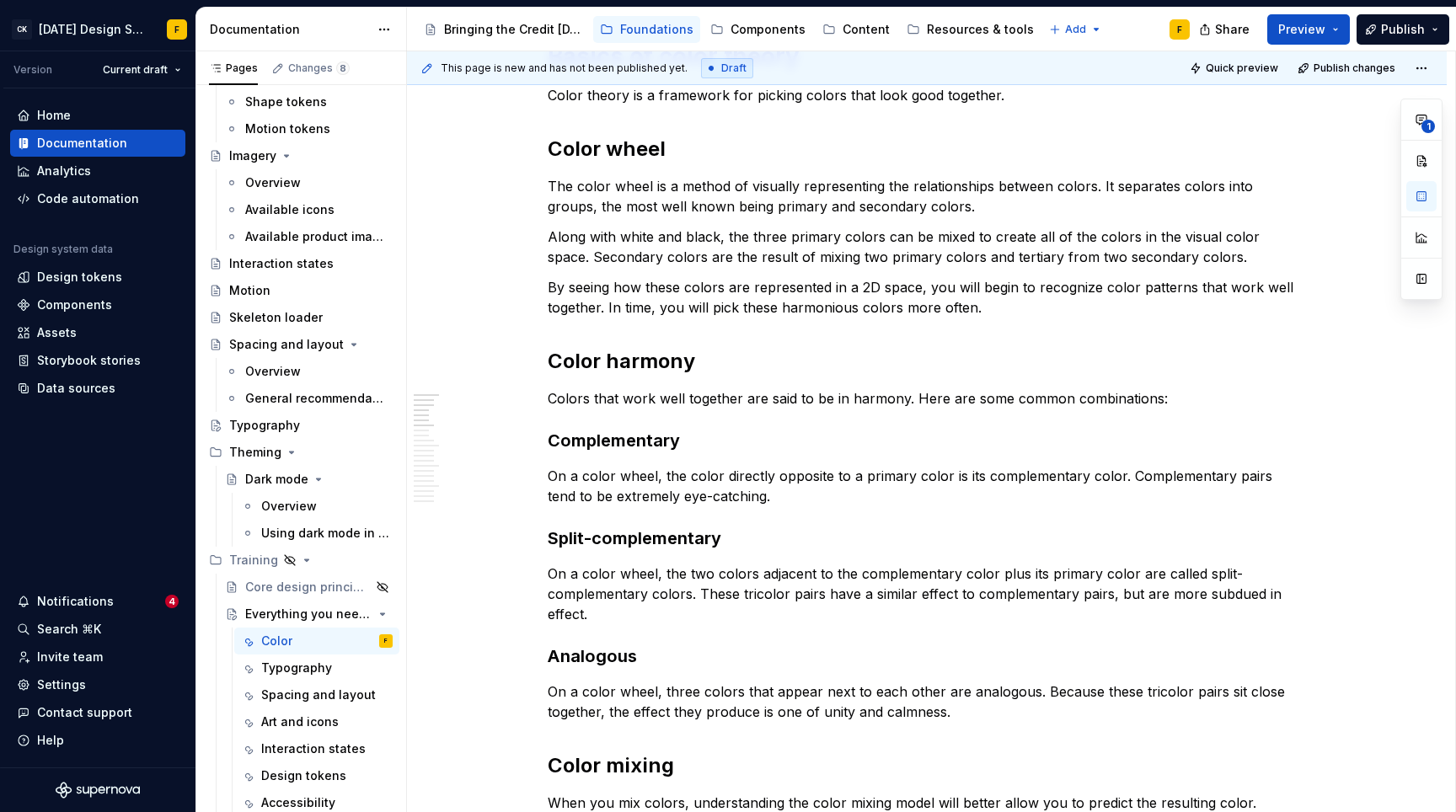
scroll to position [288, 0]
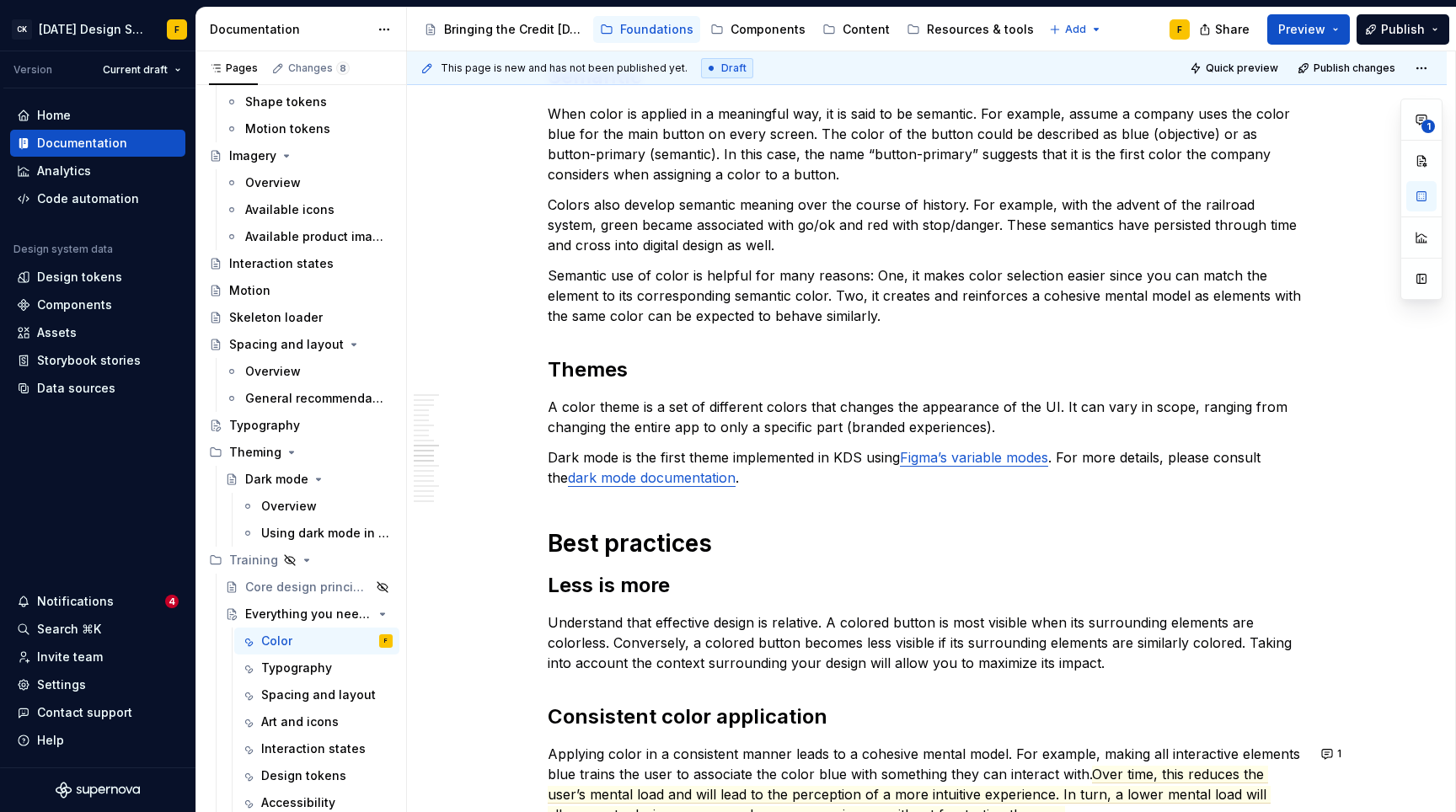
scroll to position [1888, 0]
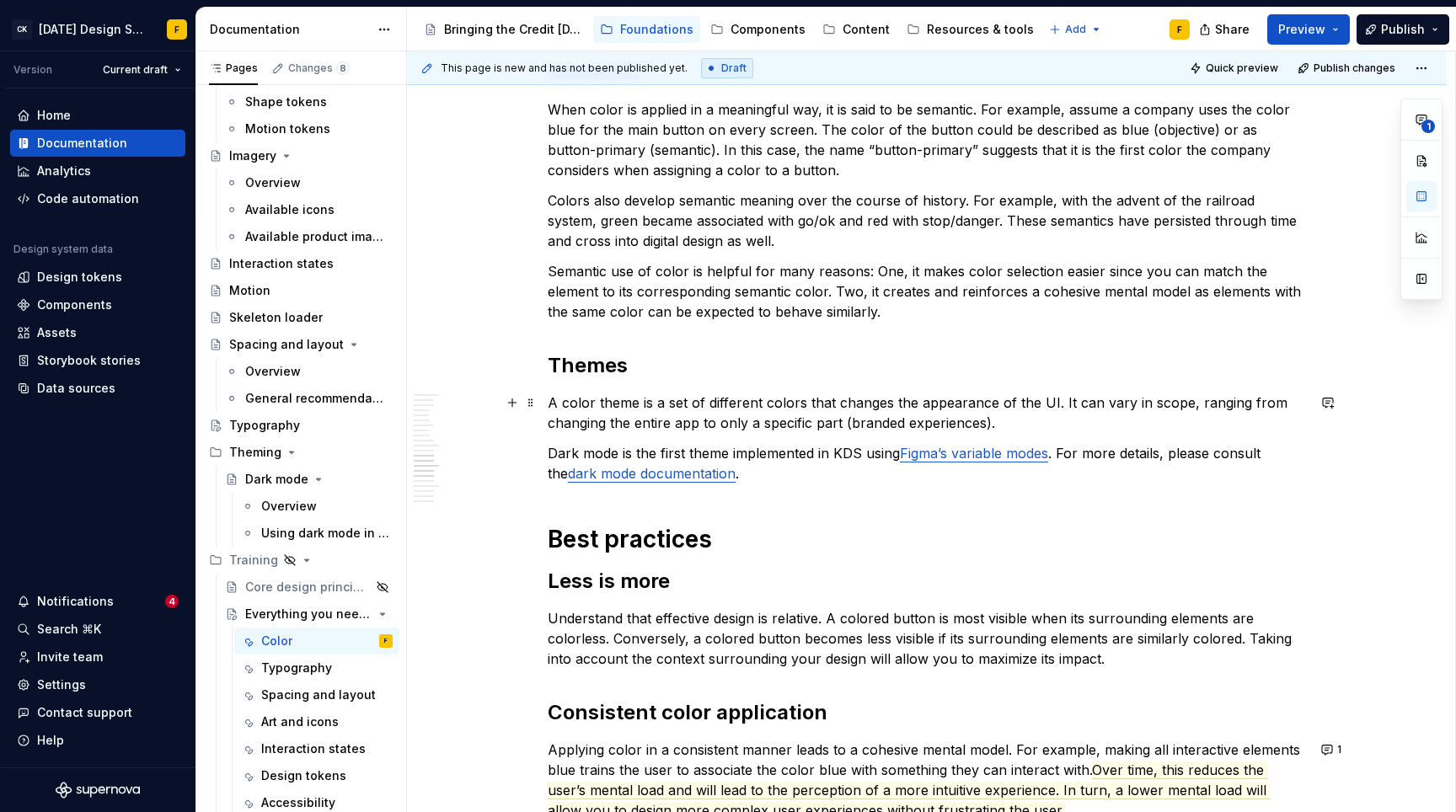
click at [691, 412] on p "A color theme is a set of different colors that changes the appearance of the U…" at bounding box center [927, 413] width 758 height 41
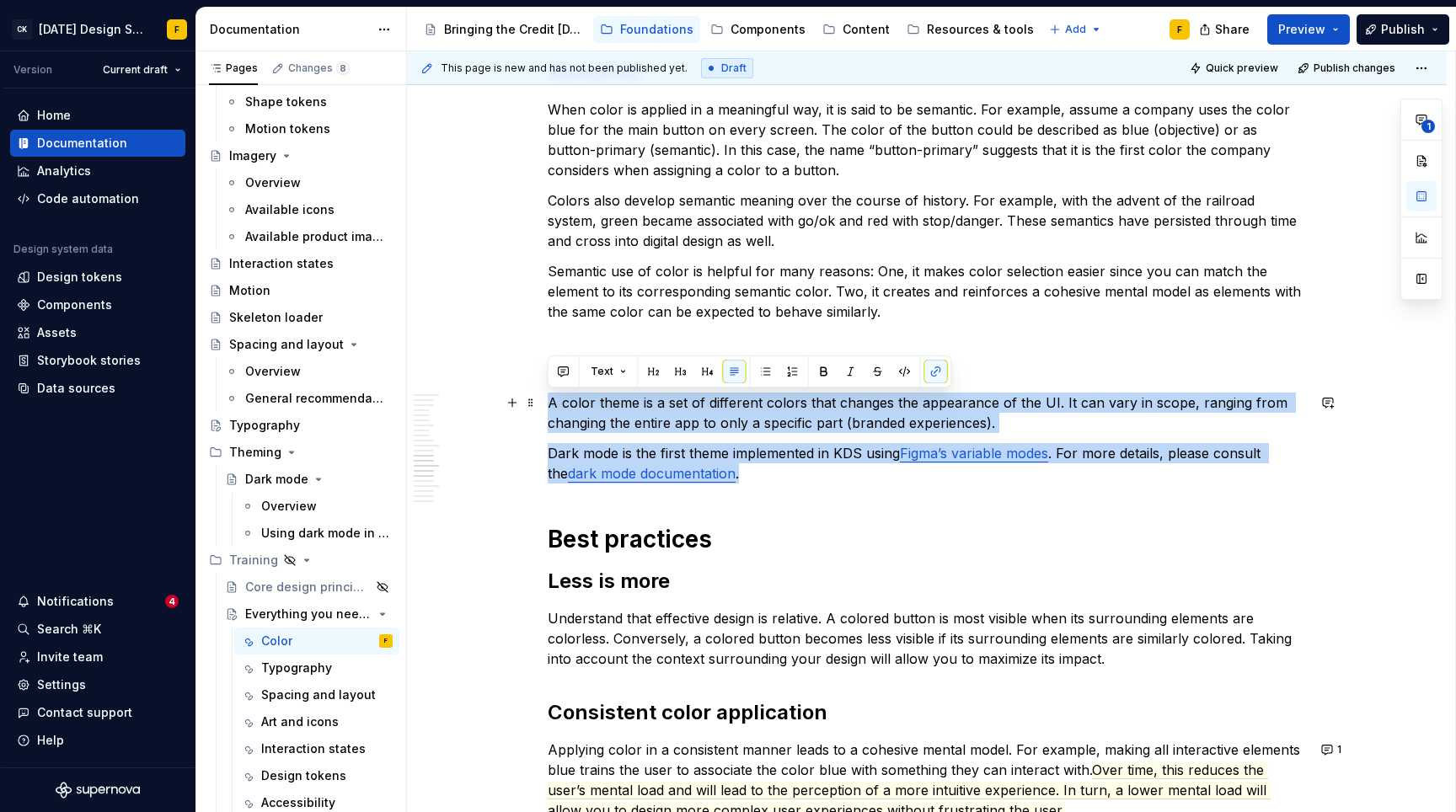
drag, startPoint x: 736, startPoint y: 474, endPoint x: 548, endPoint y: 399, distance: 202.4
click at [548, 399] on div "Basics of color theory Color theory is a framework for picking colors that look…" at bounding box center [927, 92] width 758 height 3294
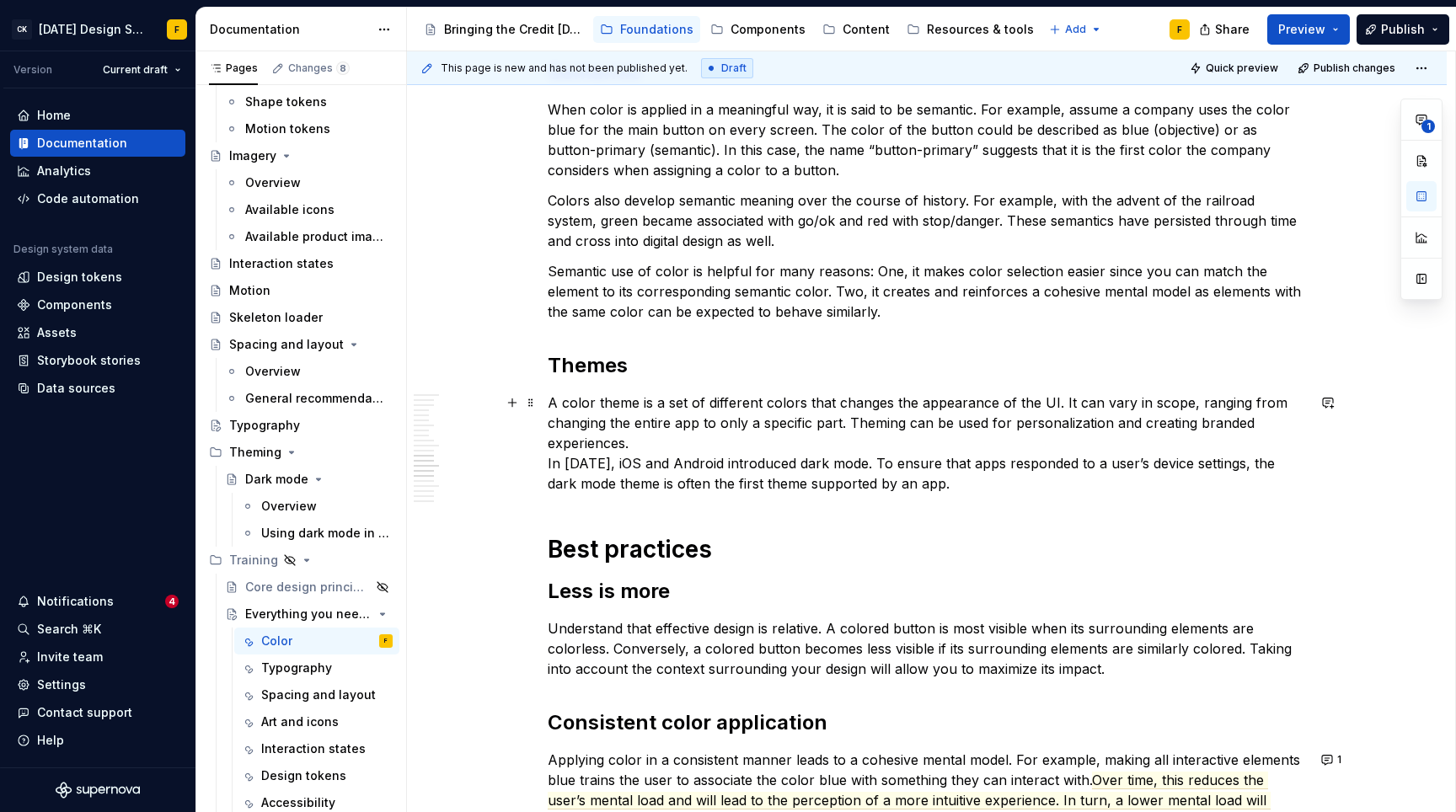
click at [704, 453] on p "A color theme is a set of different colors that changes the appearance of the U…" at bounding box center [927, 443] width 758 height 101
click at [710, 444] on p "A color theme is a set of different colors that changes the appearance of the U…" at bounding box center [927, 443] width 758 height 101
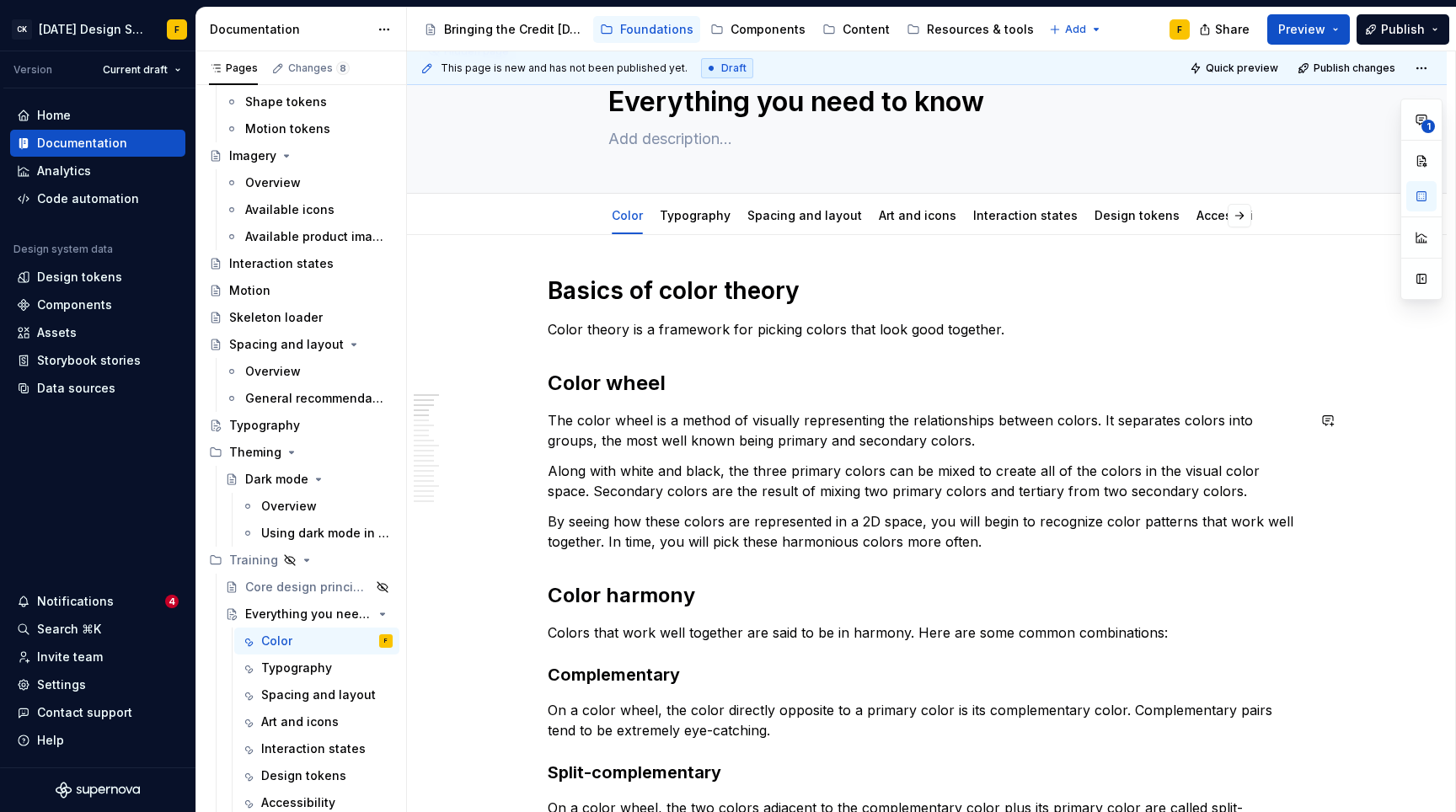
scroll to position [0, 0]
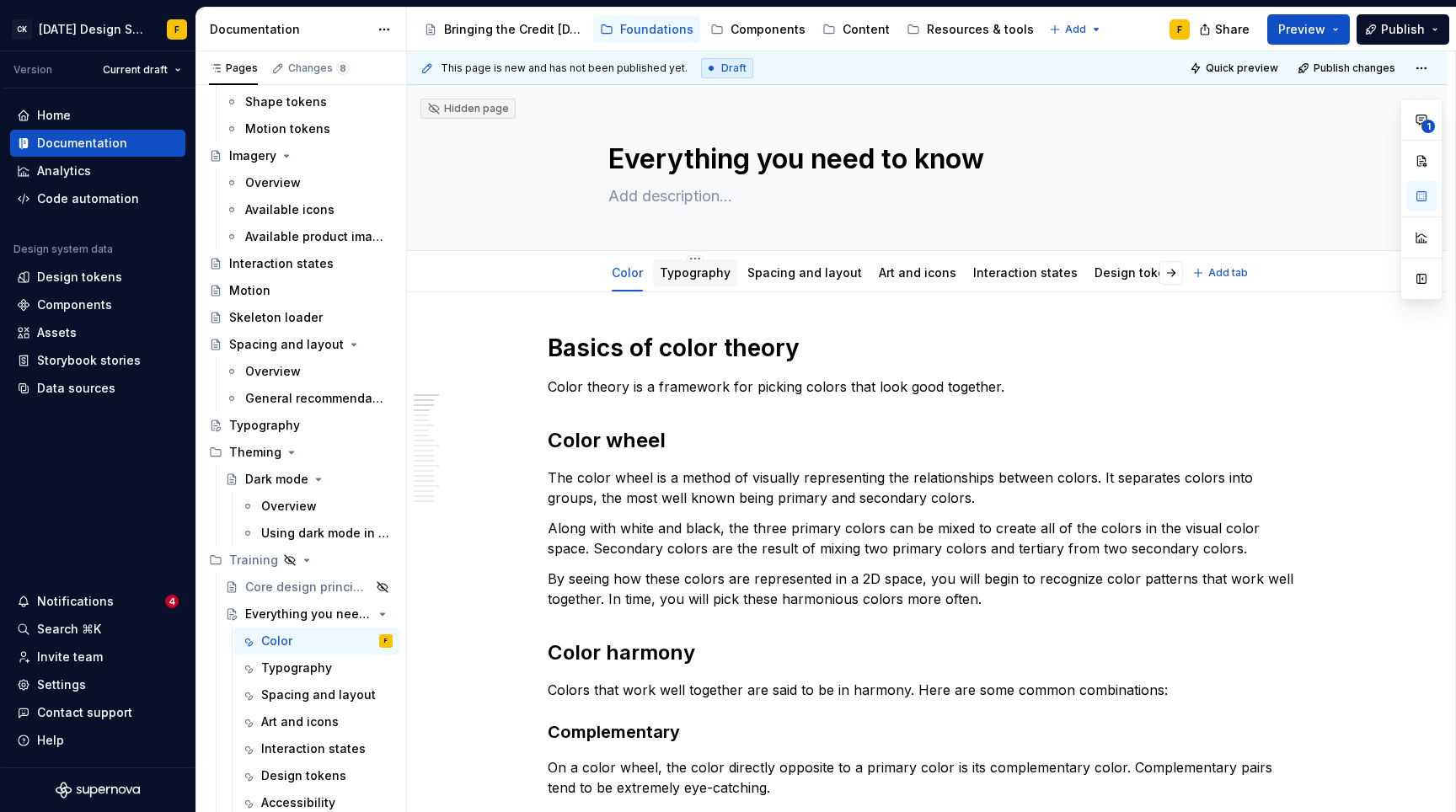
click at [682, 269] on link "Typography" at bounding box center [695, 272] width 71 height 14
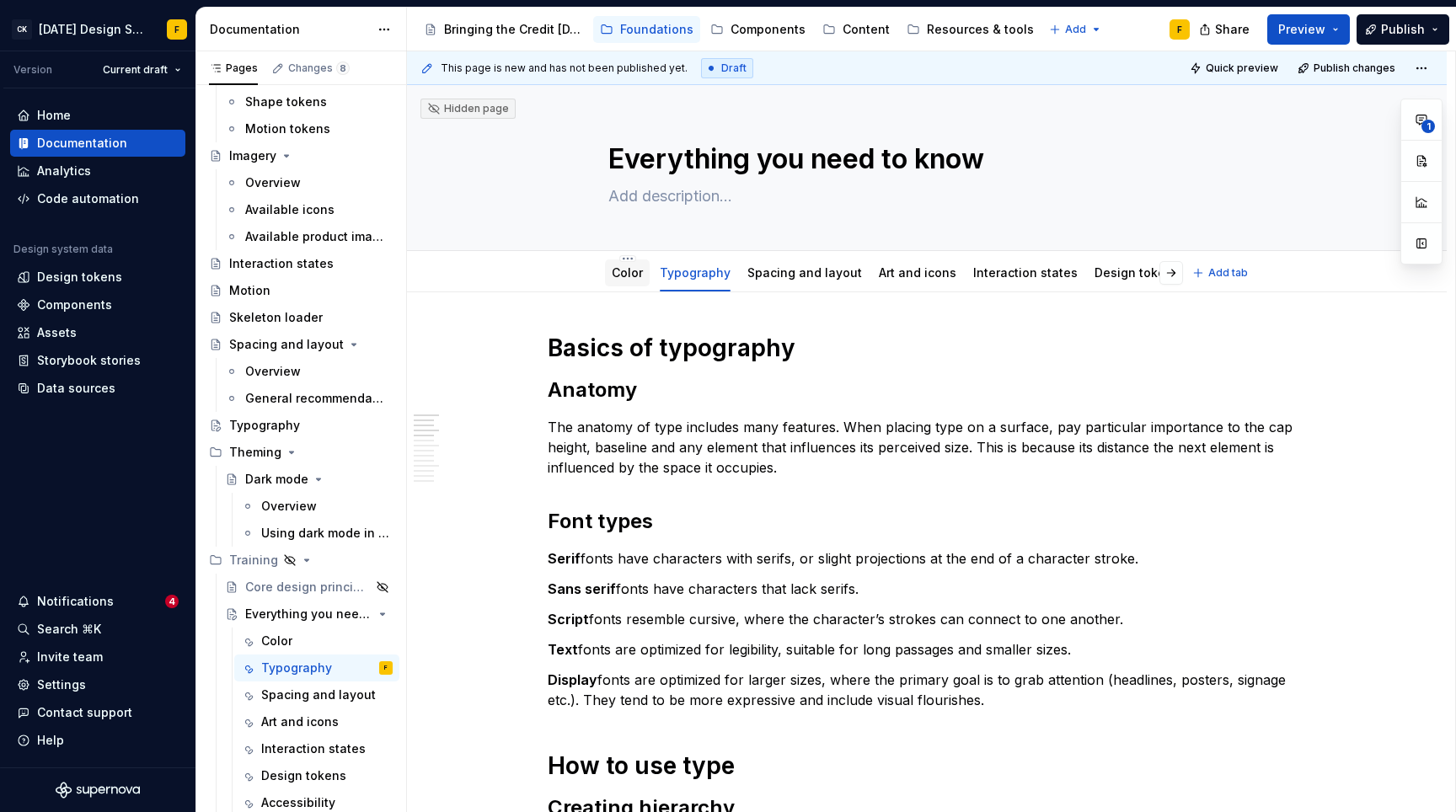
click at [628, 278] on link "Color" at bounding box center [627, 272] width 32 height 14
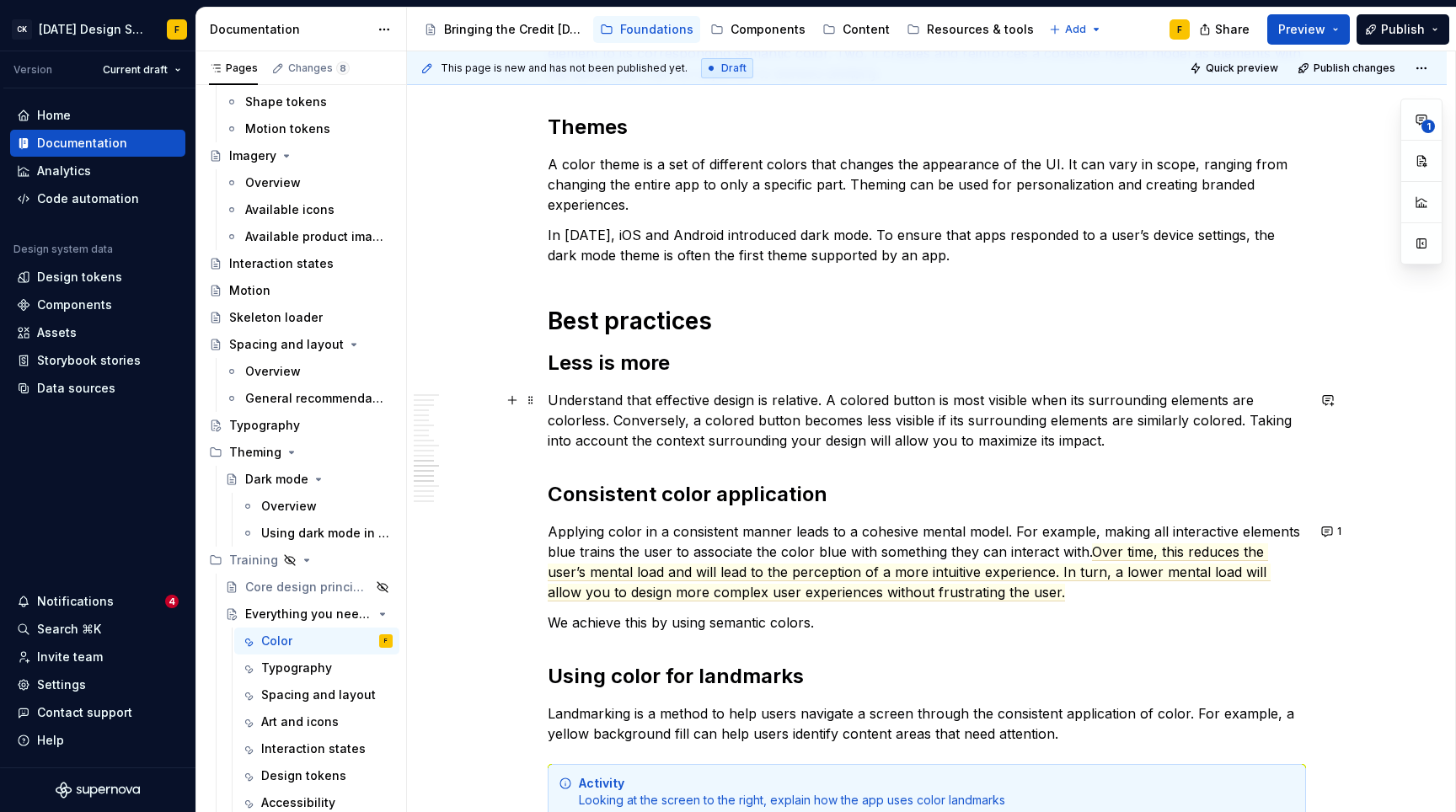
scroll to position [2122, 0]
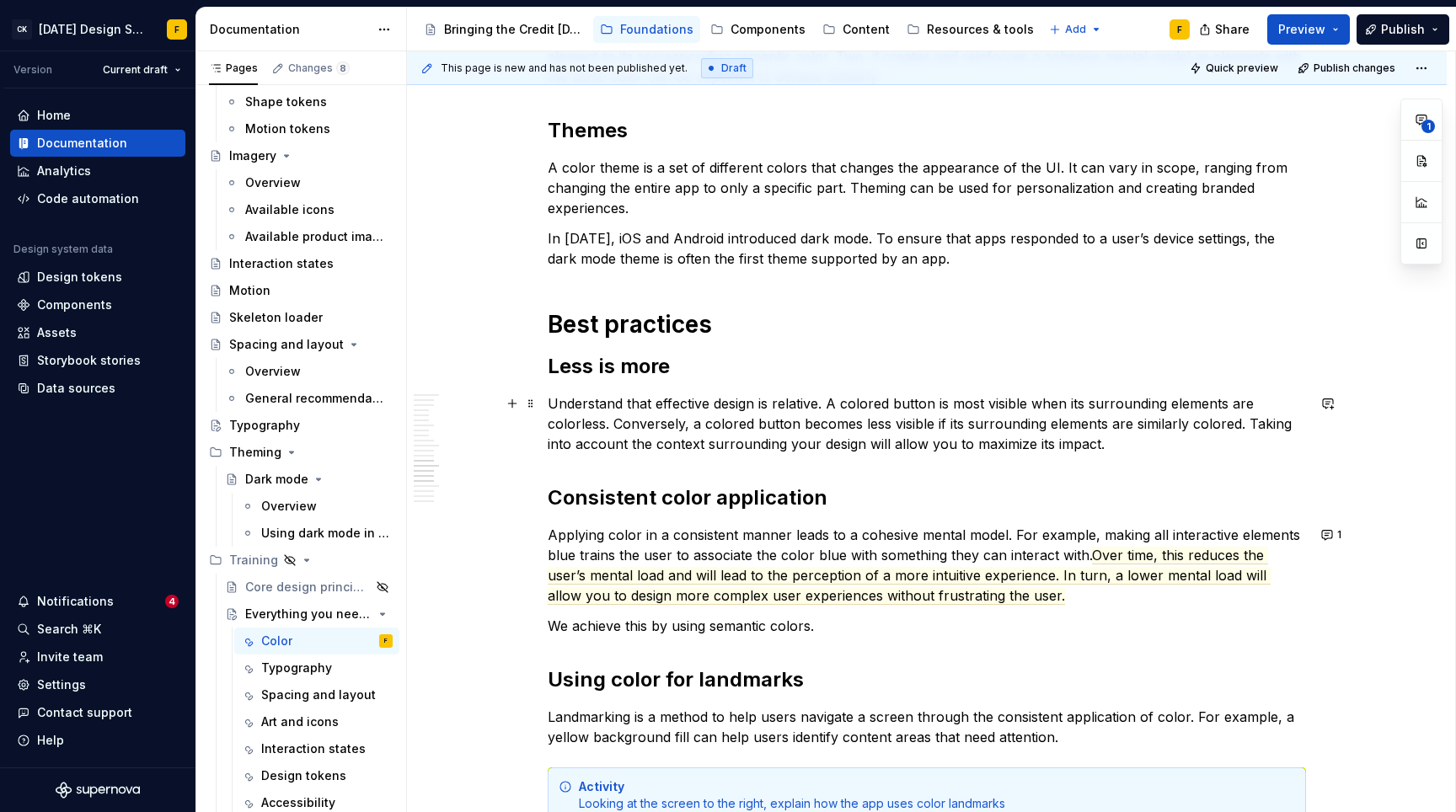
type textarea "*"
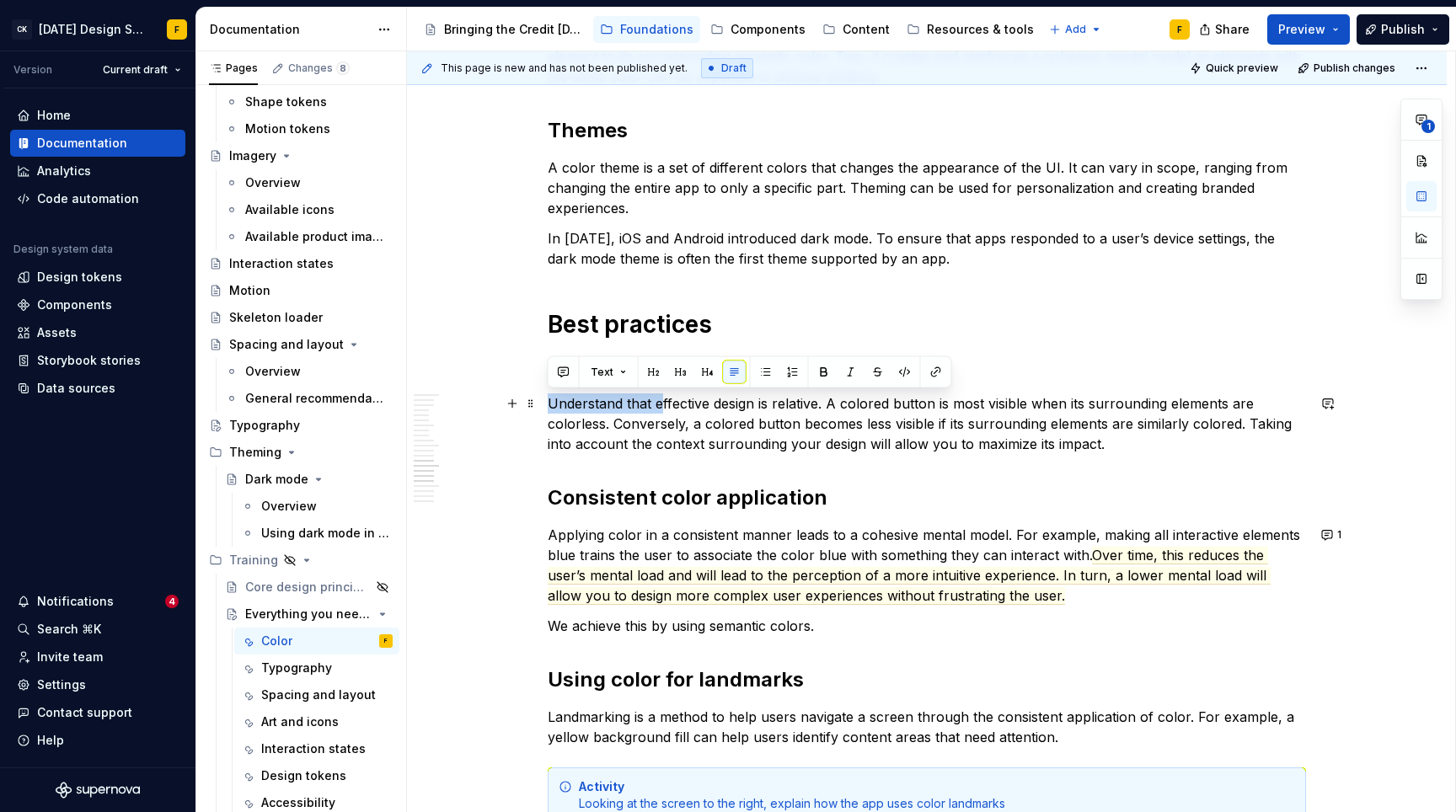
drag, startPoint x: 660, startPoint y: 404, endPoint x: 547, endPoint y: 403, distance: 113.0
click at [548, 403] on p "Understand that effective design is relative. A colored button is most visible …" at bounding box center [927, 423] width 758 height 60
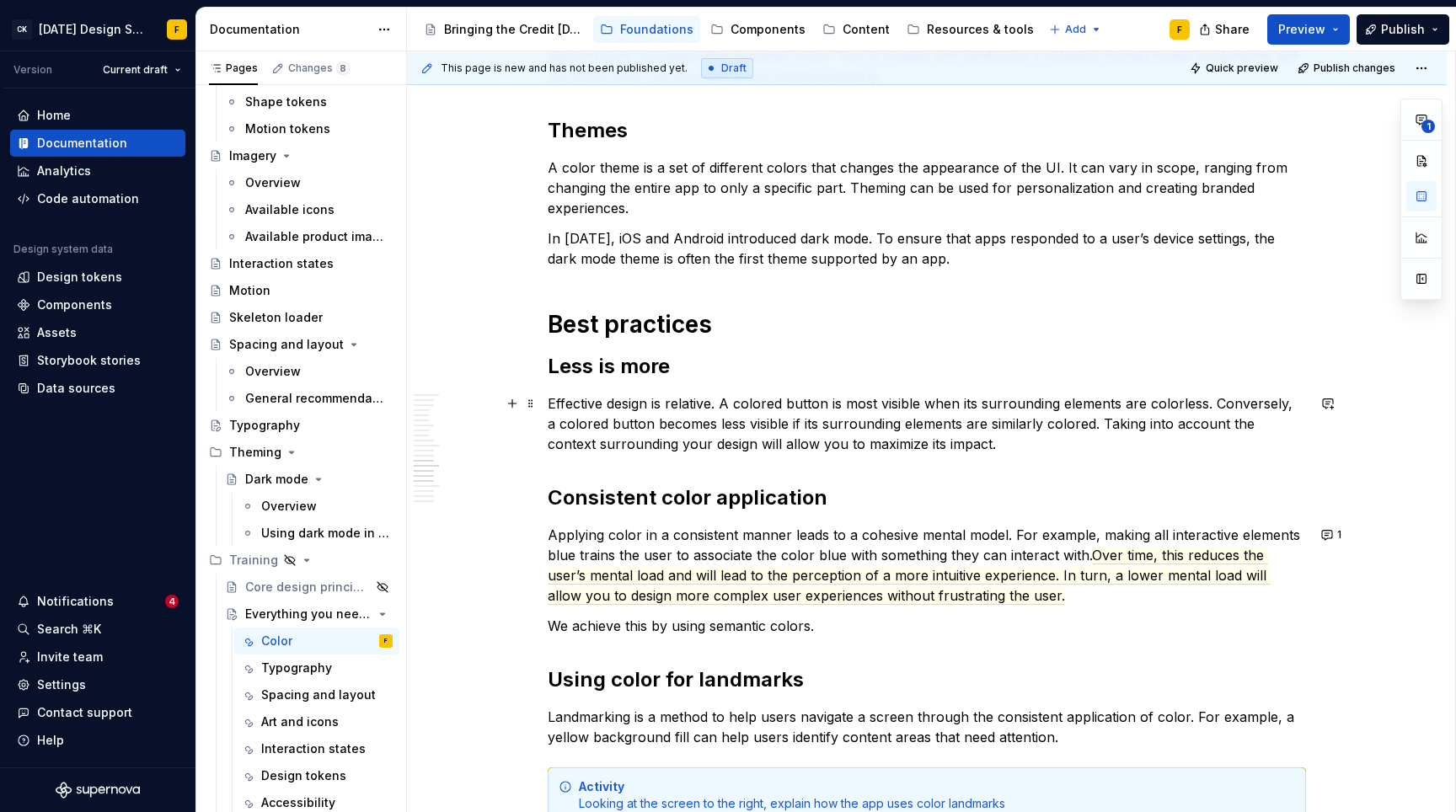
click at [946, 445] on p "Effective design is relative. A colored button is most visible when its surroun…" at bounding box center [927, 423] width 758 height 60
click at [848, 488] on h2 "Consistent color application" at bounding box center [927, 497] width 758 height 27
type textarea "*"
